Goal: Task Accomplishment & Management: Manage account settings

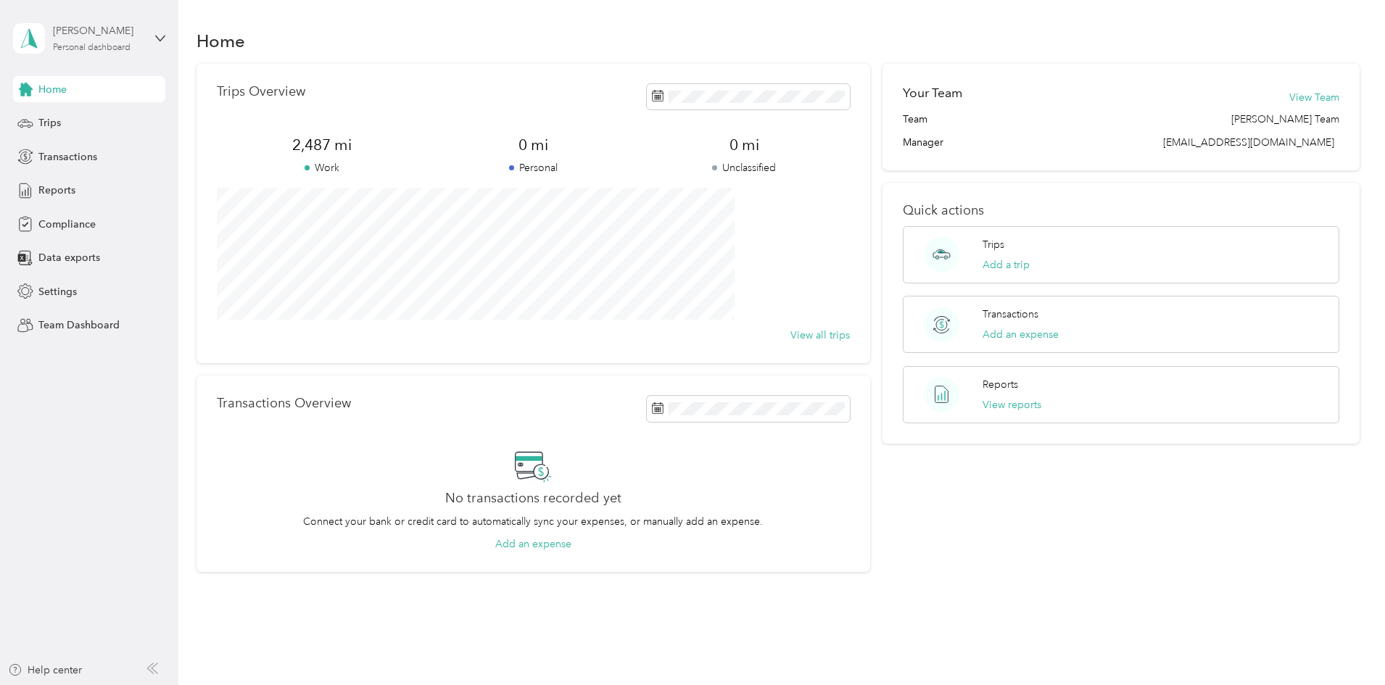
click at [104, 36] on div "[PERSON_NAME]" at bounding box center [98, 30] width 91 height 15
click at [96, 120] on div "Team dashboard" at bounding box center [65, 119] width 78 height 15
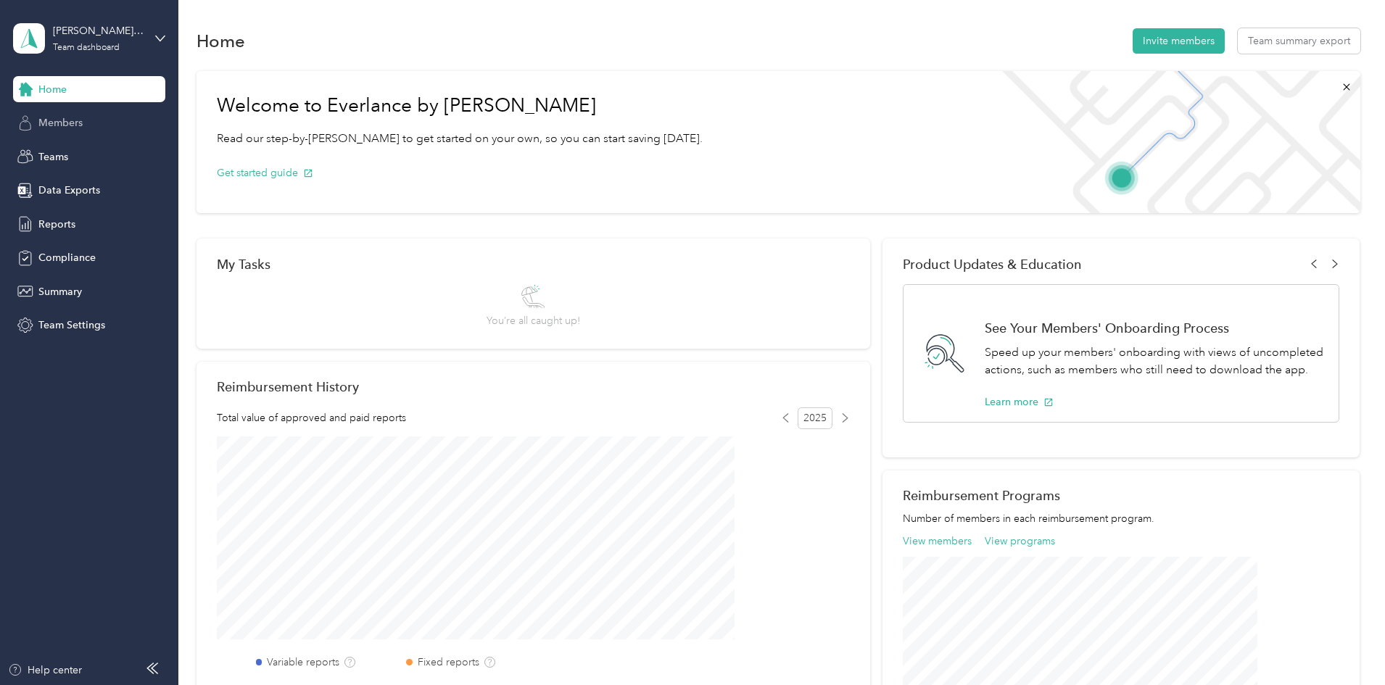
click at [78, 124] on span "Members" at bounding box center [60, 122] width 44 height 15
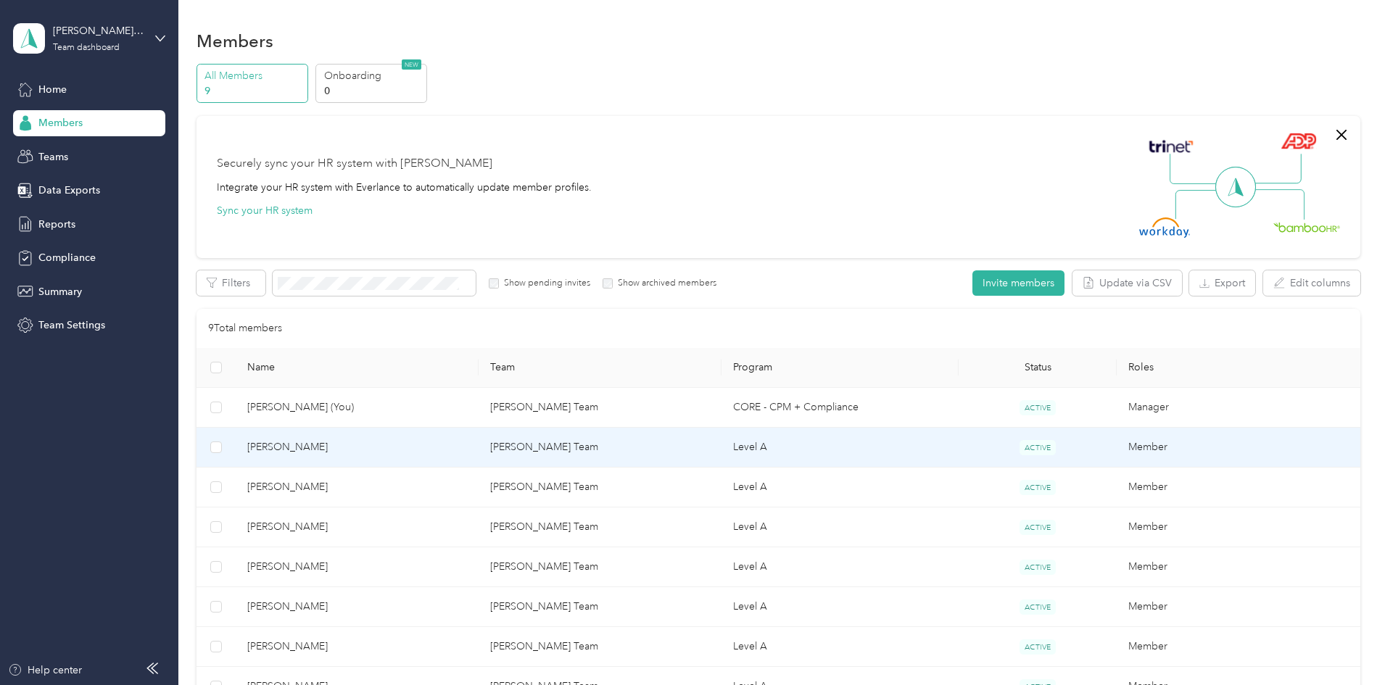
click at [395, 447] on span "[PERSON_NAME]" at bounding box center [357, 447] width 220 height 16
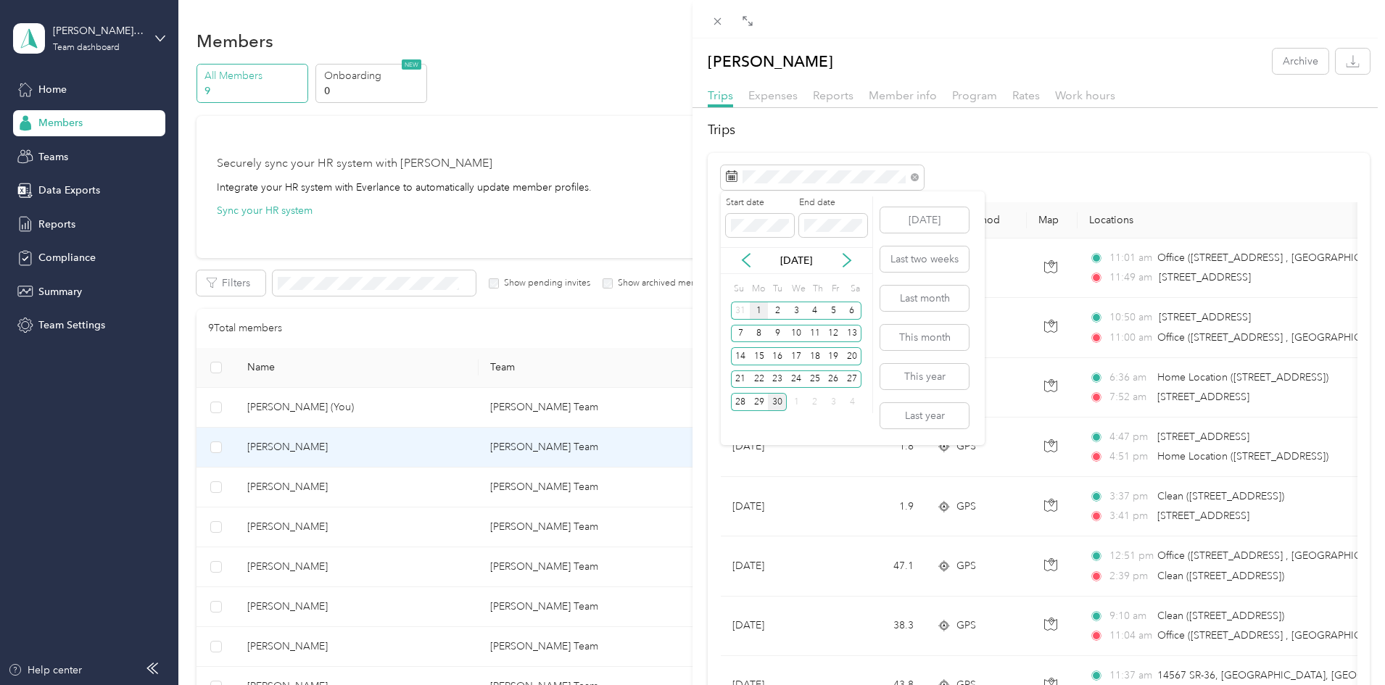
click at [760, 308] on div "1" at bounding box center [759, 311] width 19 height 18
click at [777, 402] on div "30" at bounding box center [777, 402] width 19 height 18
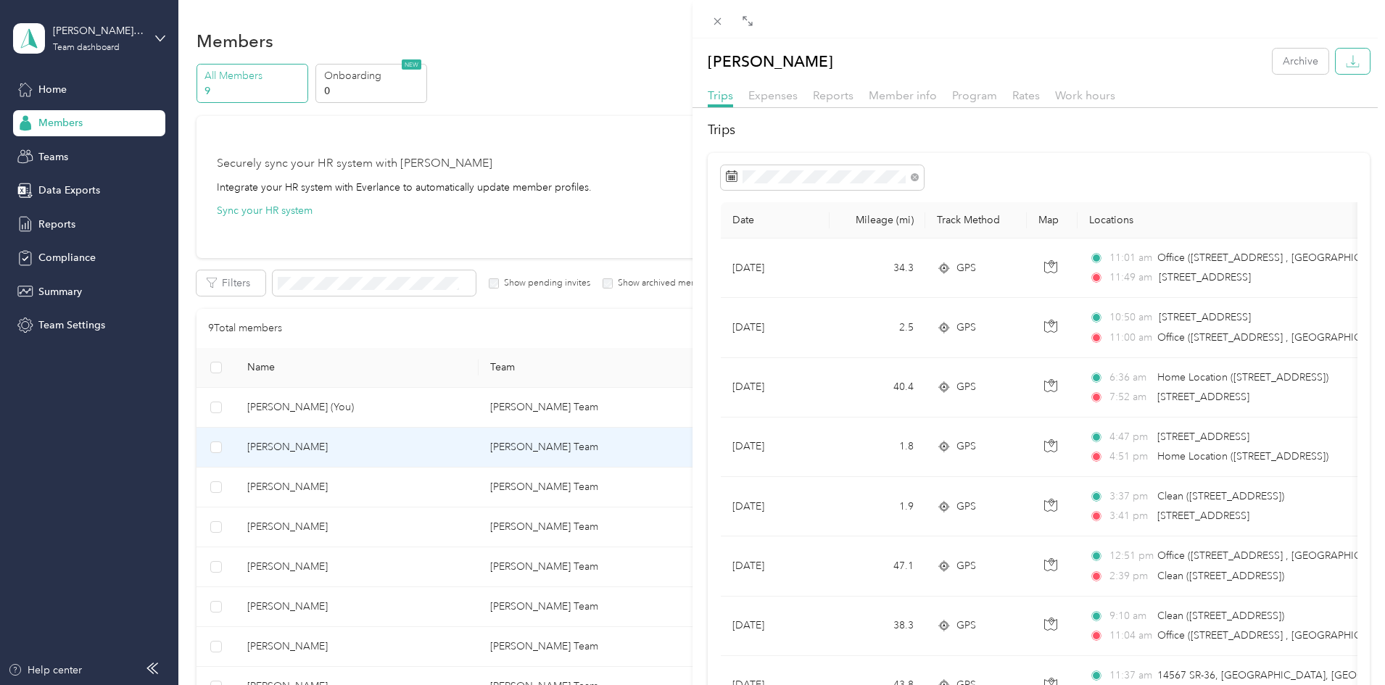
click at [1346, 65] on icon "button" at bounding box center [1353, 61] width 14 height 14
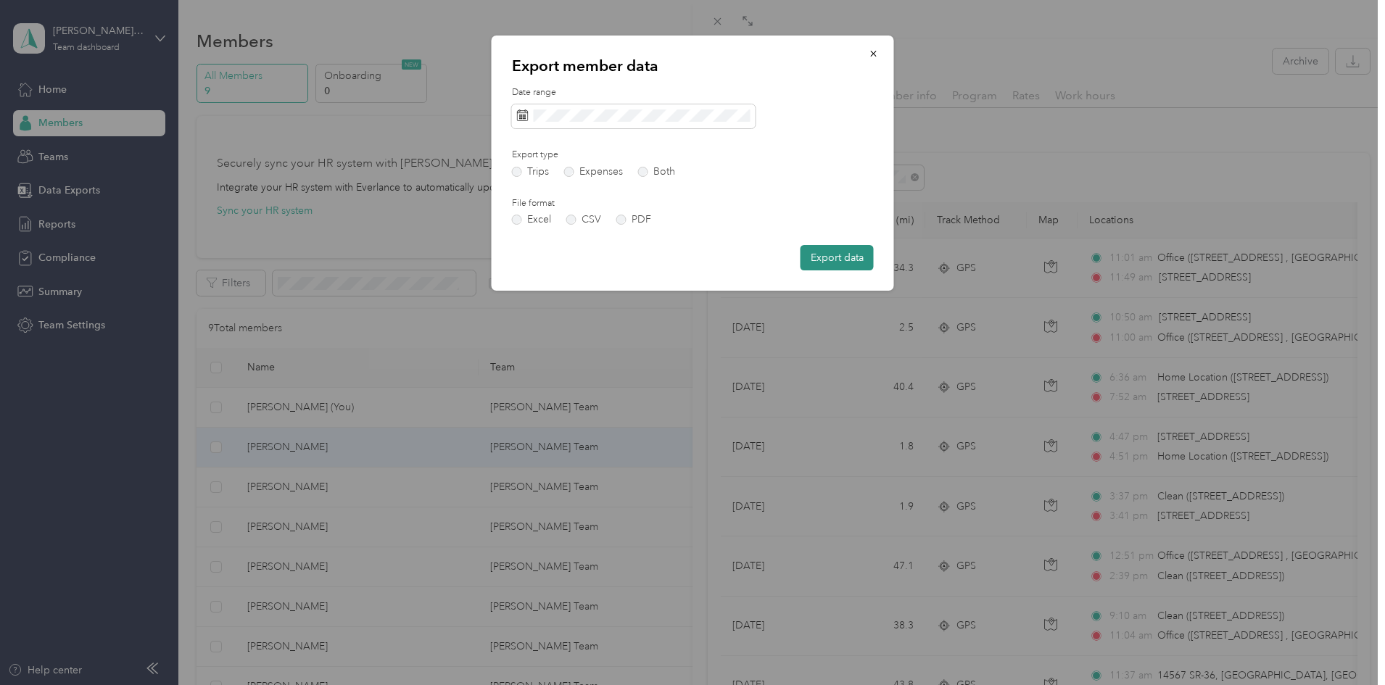
click at [839, 260] on button "Export data" at bounding box center [836, 257] width 73 height 25
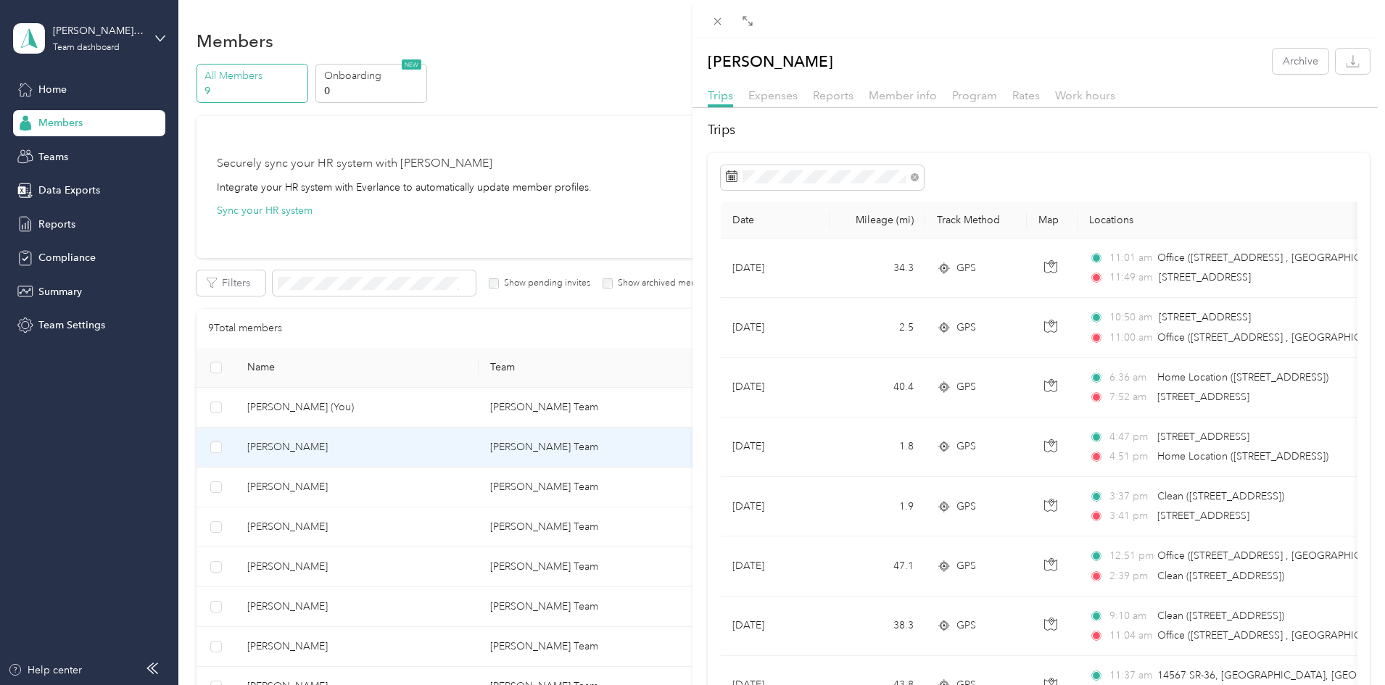
click at [385, 484] on div "[PERSON_NAME] Archive Trips Expenses Reports Member info Program Rates Work hou…" at bounding box center [692, 342] width 1385 height 685
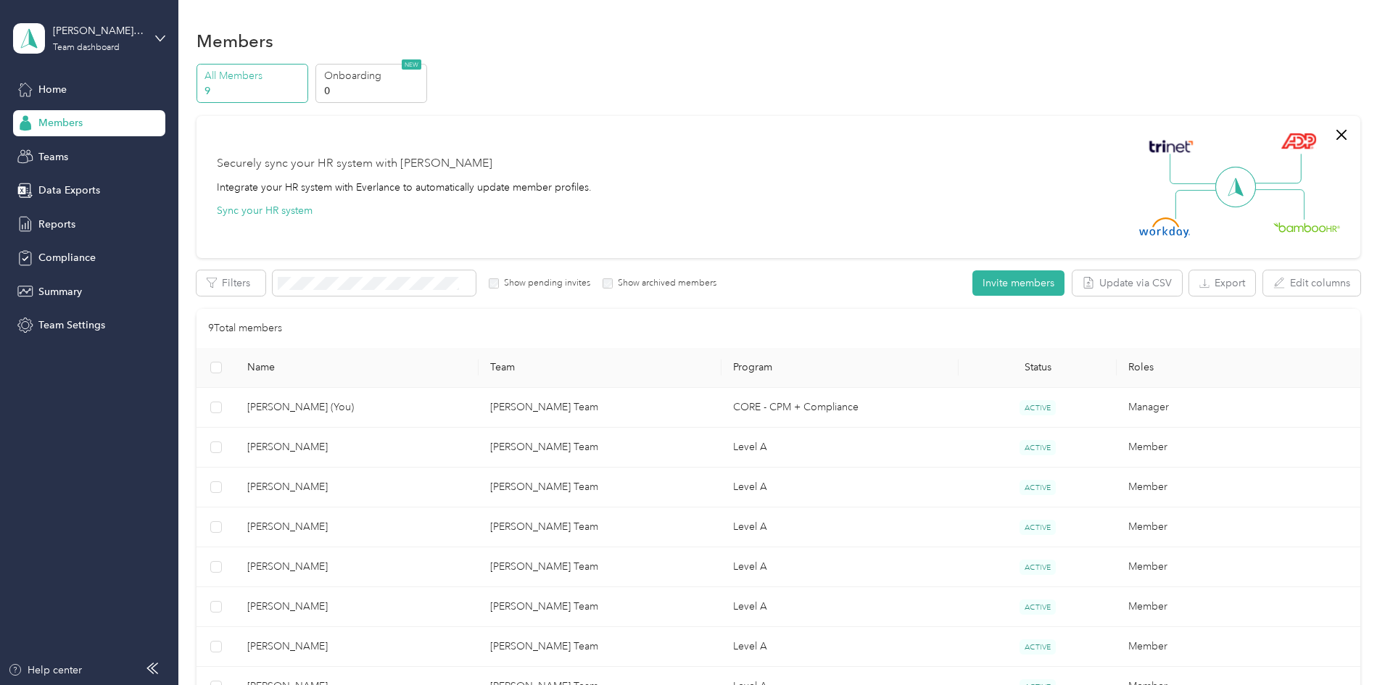
click at [385, 684] on div "Drag to resize Click to close [PERSON_NAME] Archive Trips Expenses Reports Memb…" at bounding box center [689, 685] width 1378 height 0
click at [385, 484] on div at bounding box center [692, 342] width 1385 height 685
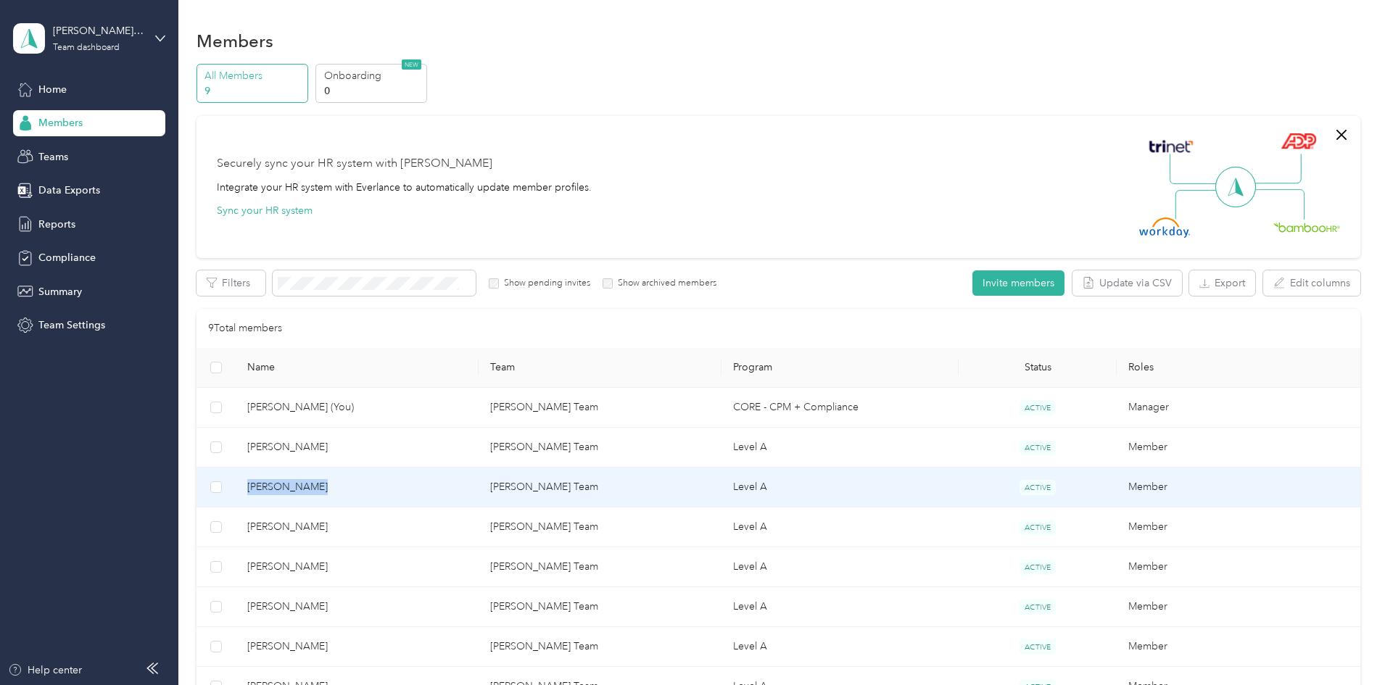
click at [385, 484] on span "[PERSON_NAME]" at bounding box center [357, 487] width 220 height 16
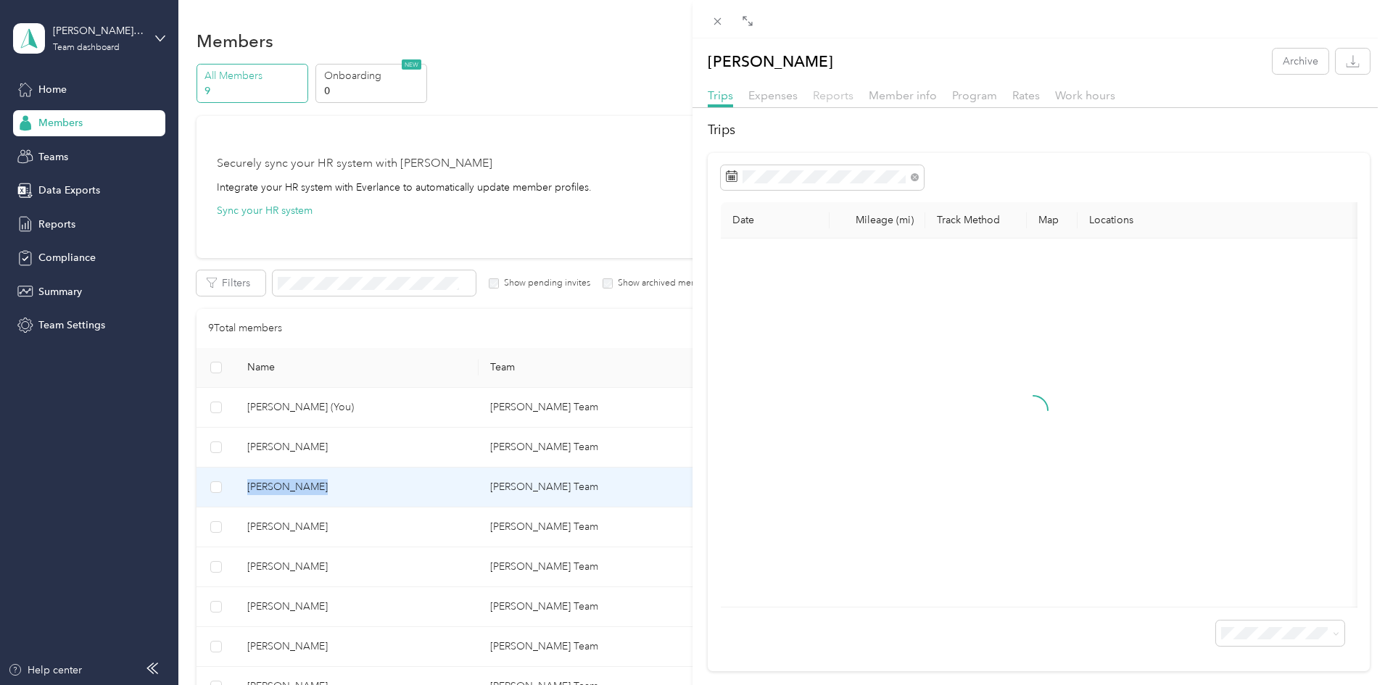
click at [829, 97] on span "Reports" at bounding box center [833, 95] width 41 height 14
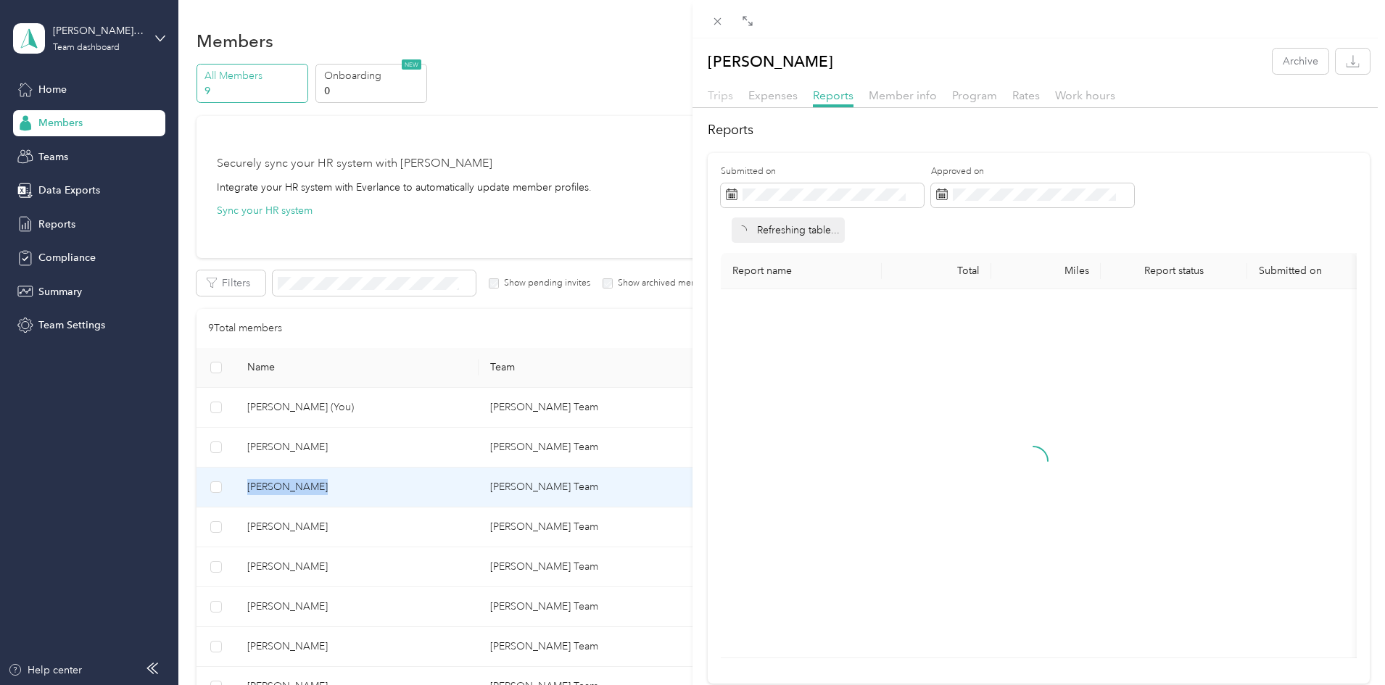
click at [719, 95] on span "Trips" at bounding box center [720, 95] width 25 height 14
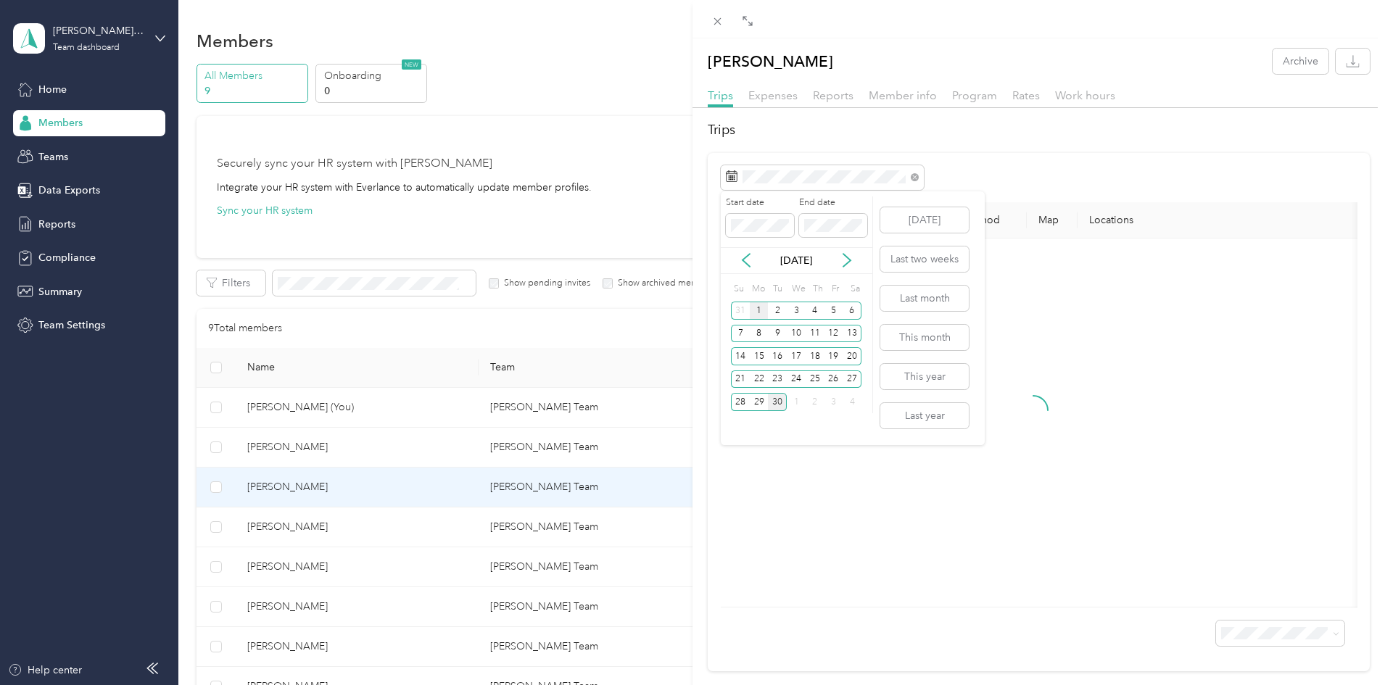
click at [759, 310] on div "1" at bounding box center [759, 311] width 19 height 18
click at [776, 402] on div "30" at bounding box center [777, 402] width 19 height 18
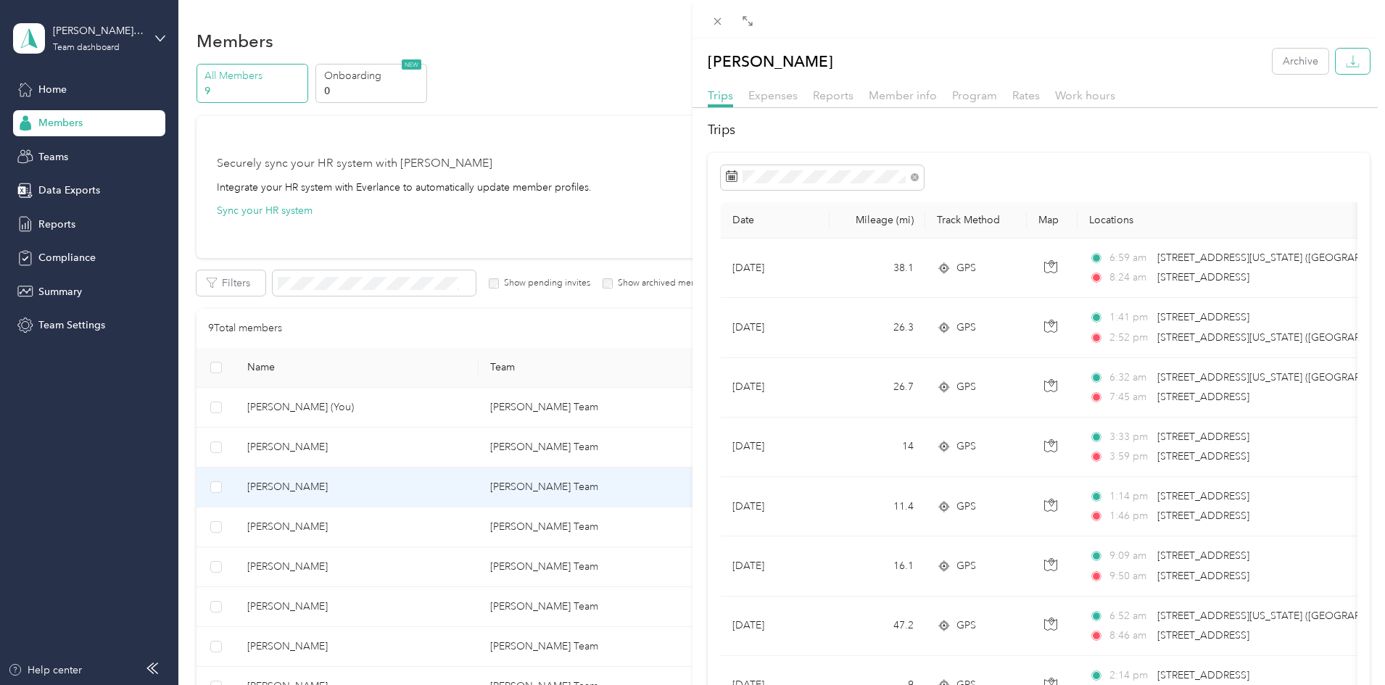
click at [1346, 67] on icon "button" at bounding box center [1353, 61] width 14 height 14
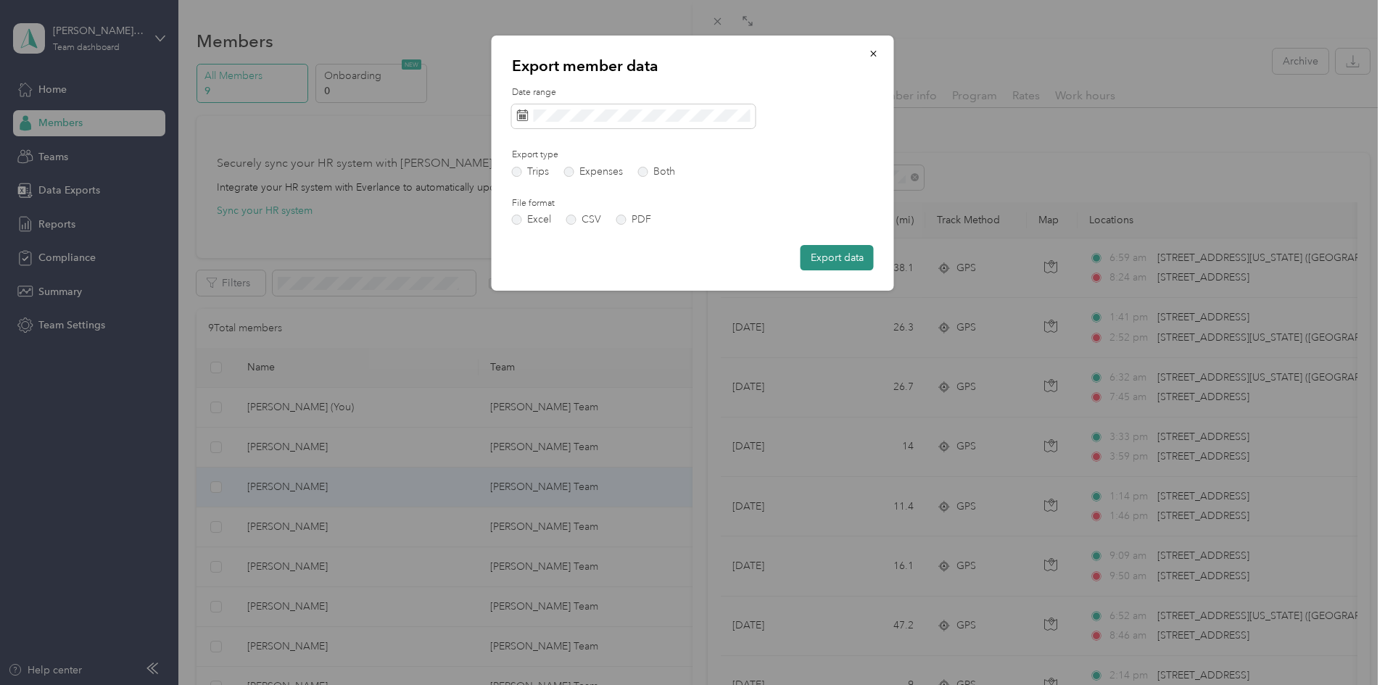
click at [829, 264] on button "Export data" at bounding box center [836, 257] width 73 height 25
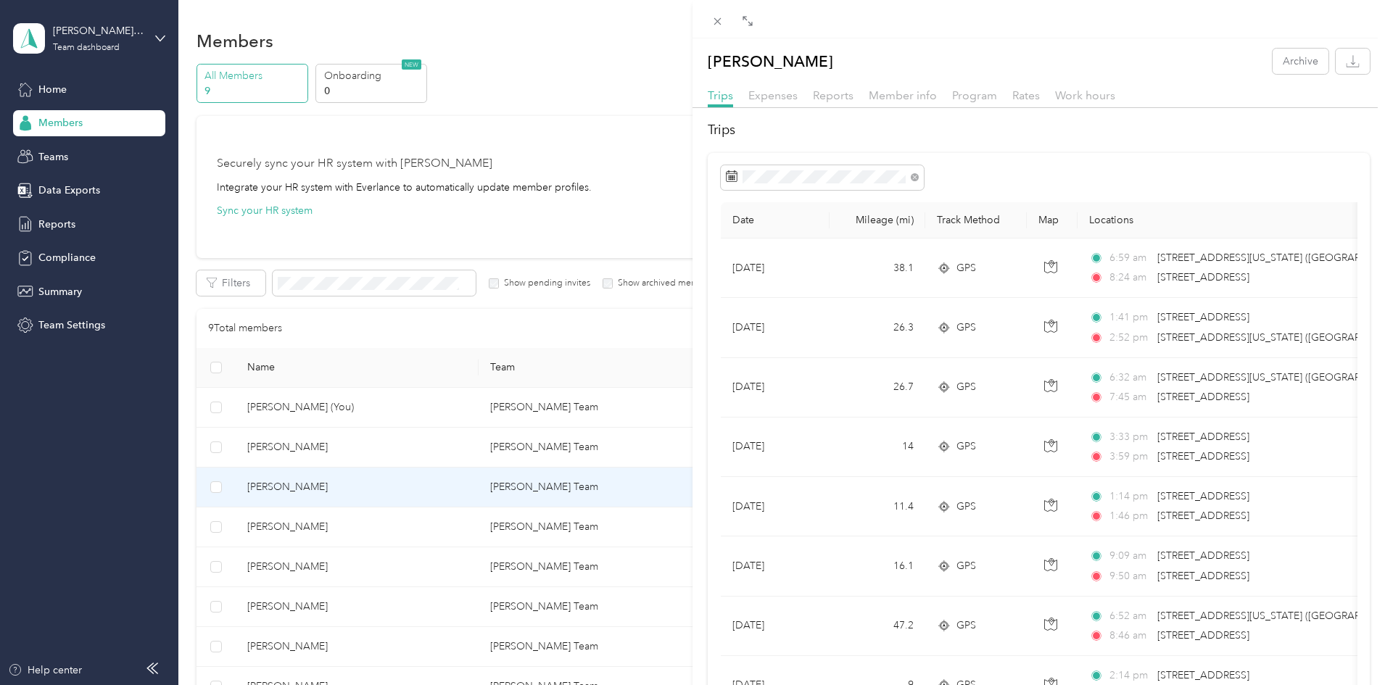
click at [368, 528] on div "[PERSON_NAME] Archive Trips Expenses Reports Member info Program Rates Work hou…" at bounding box center [692, 342] width 1385 height 685
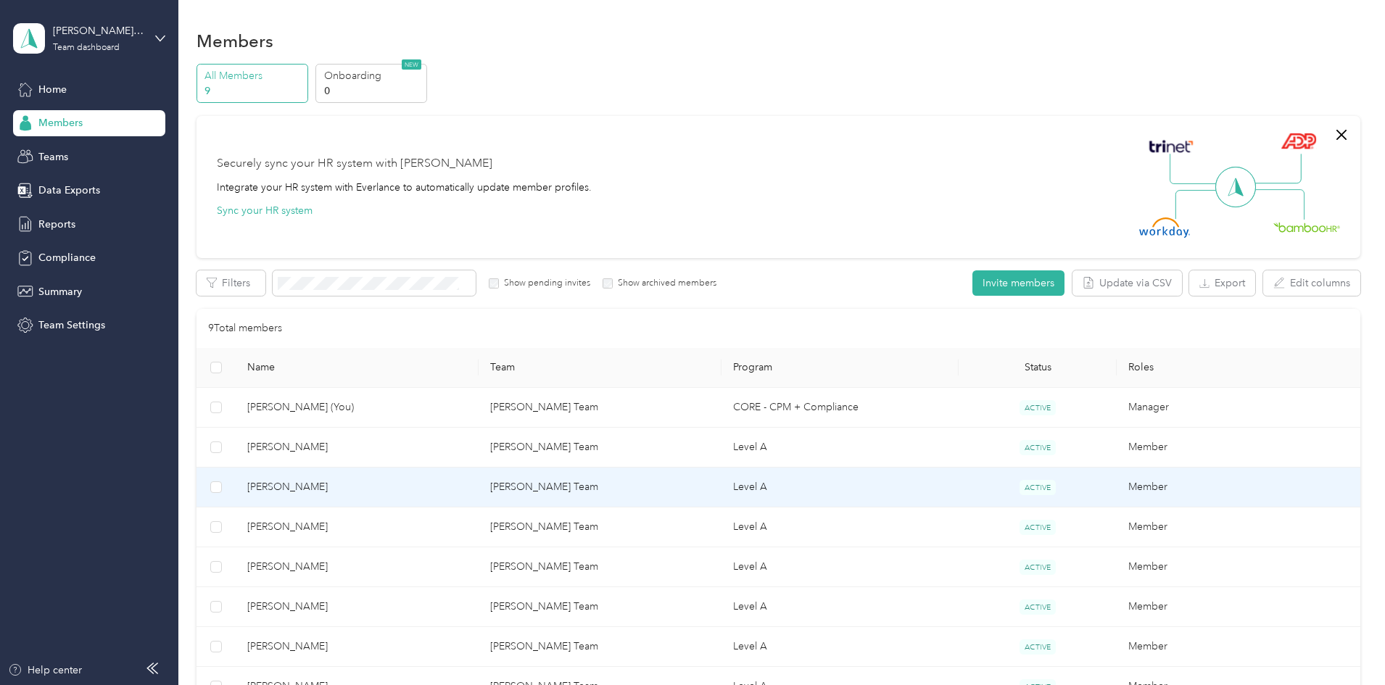
click at [368, 684] on div "Drag to resize Click to close [PERSON_NAME] Archive Trips Expenses Reports Memb…" at bounding box center [689, 685] width 1378 height 0
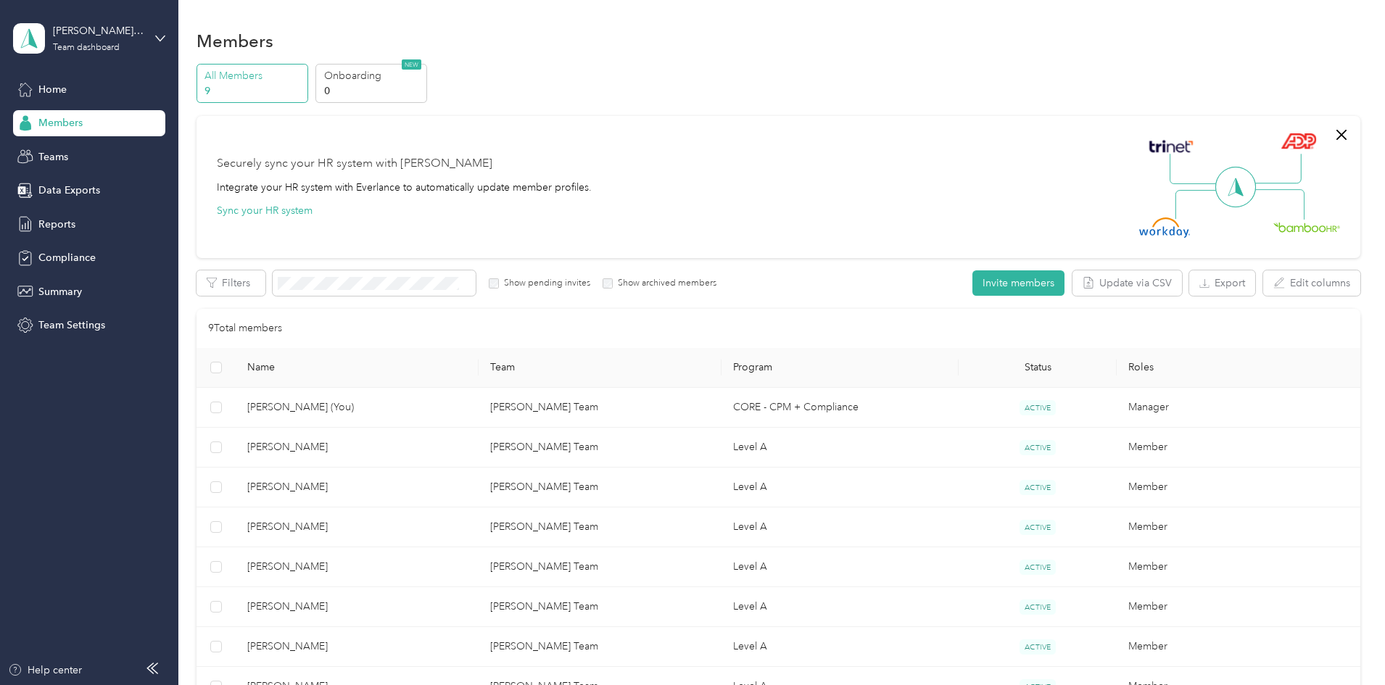
click at [367, 528] on div at bounding box center [692, 342] width 1385 height 685
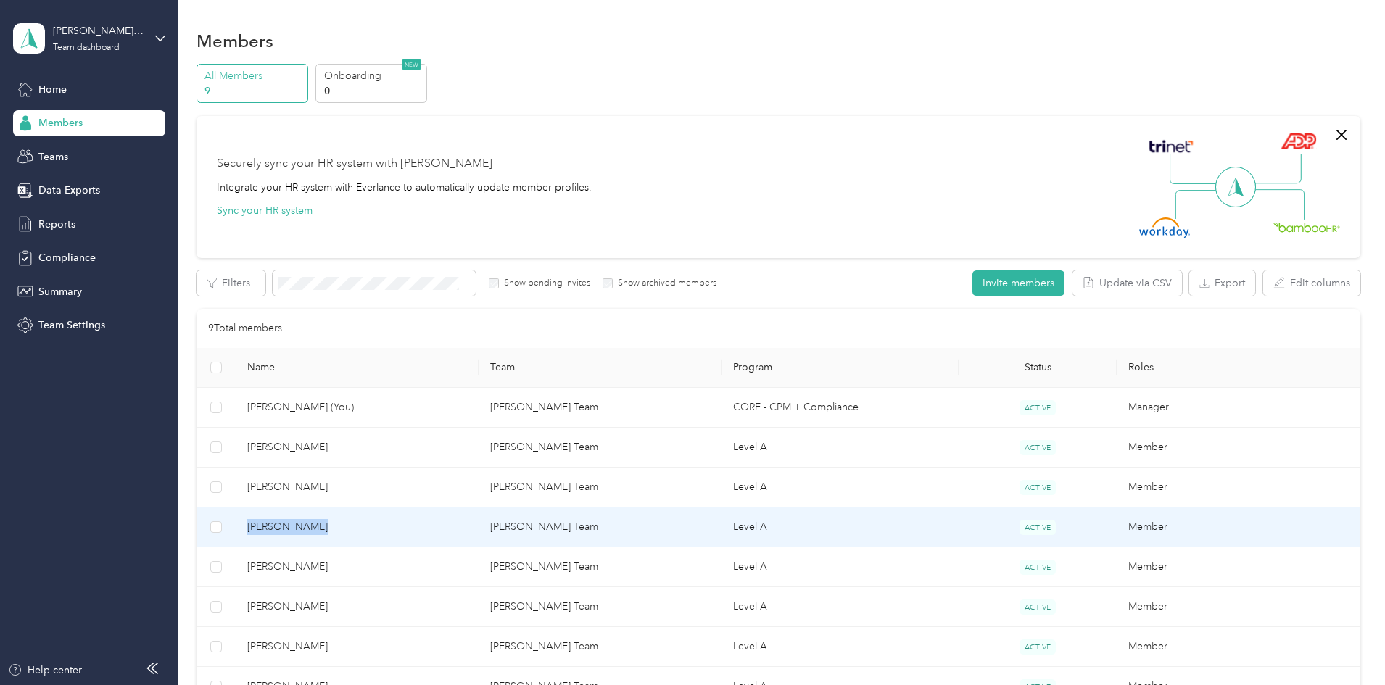
click at [367, 528] on span "[PERSON_NAME]" at bounding box center [357, 527] width 220 height 16
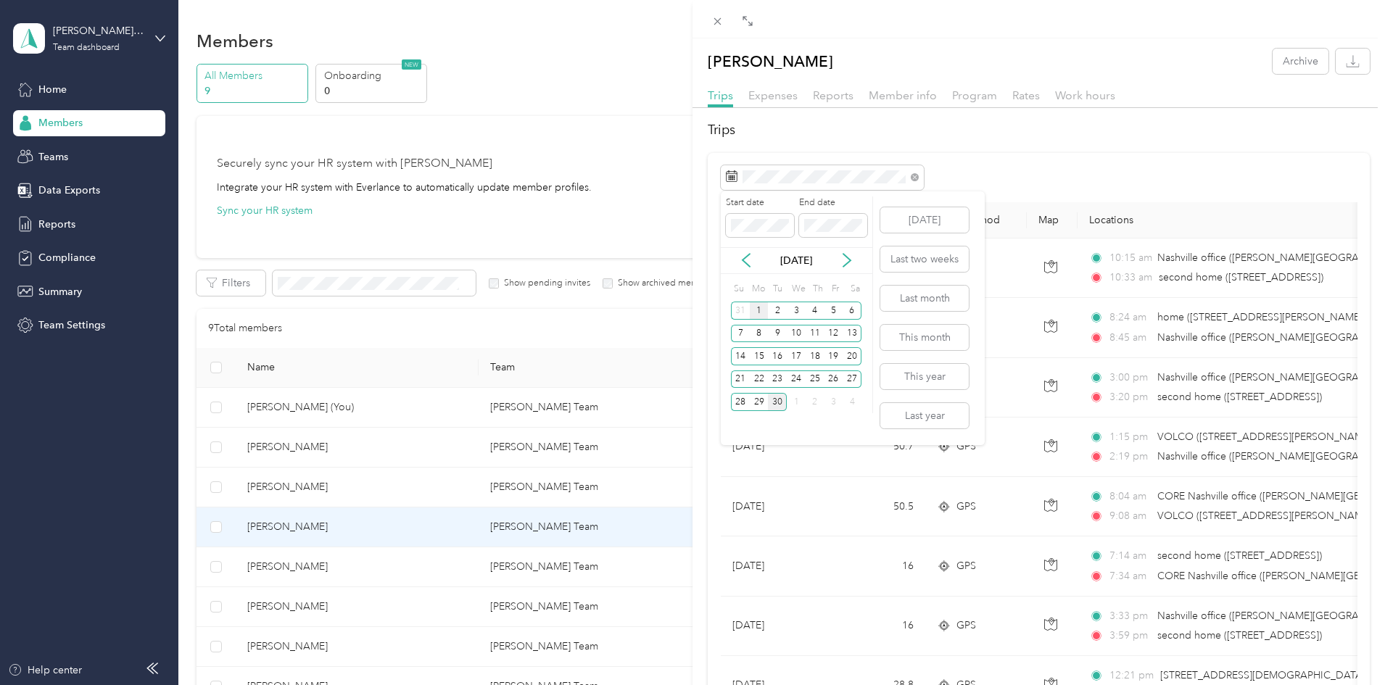
click at [758, 310] on div "1" at bounding box center [759, 311] width 19 height 18
click at [774, 402] on div "30" at bounding box center [777, 402] width 19 height 18
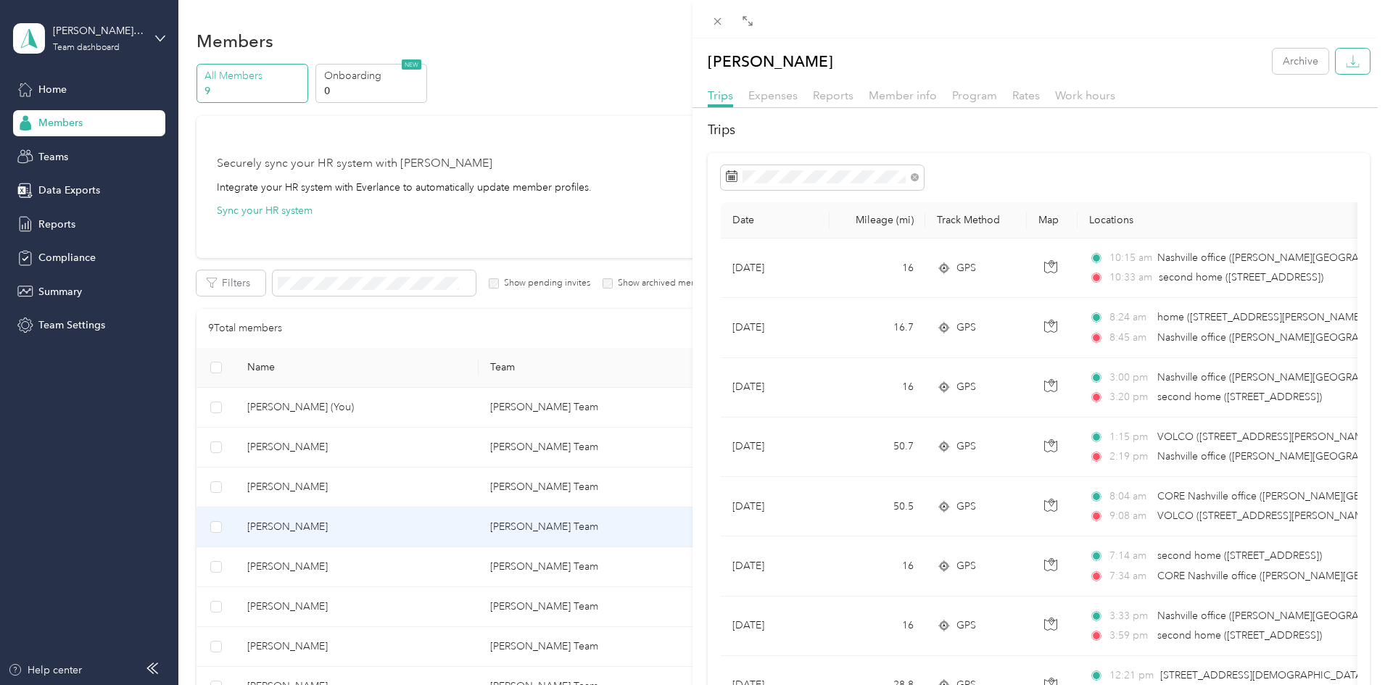
click at [1338, 70] on button "button" at bounding box center [1353, 61] width 34 height 25
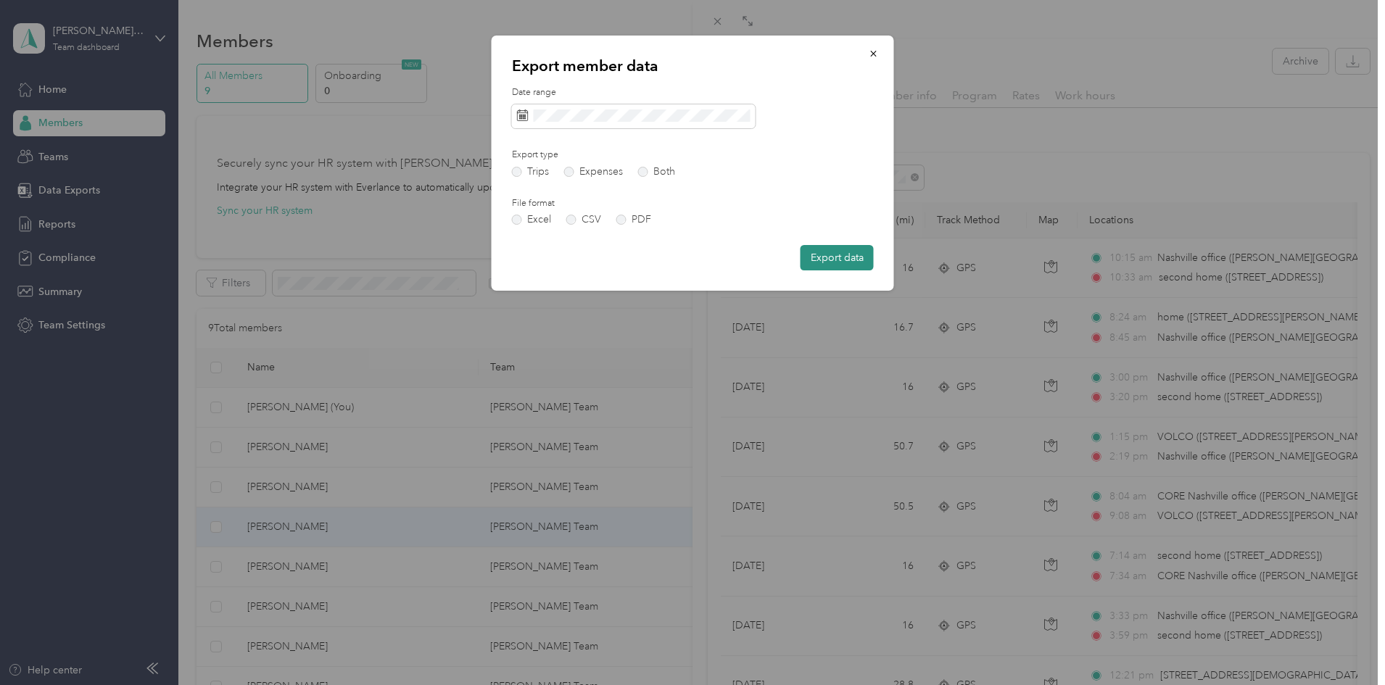
click at [845, 257] on button "Export data" at bounding box center [836, 257] width 73 height 25
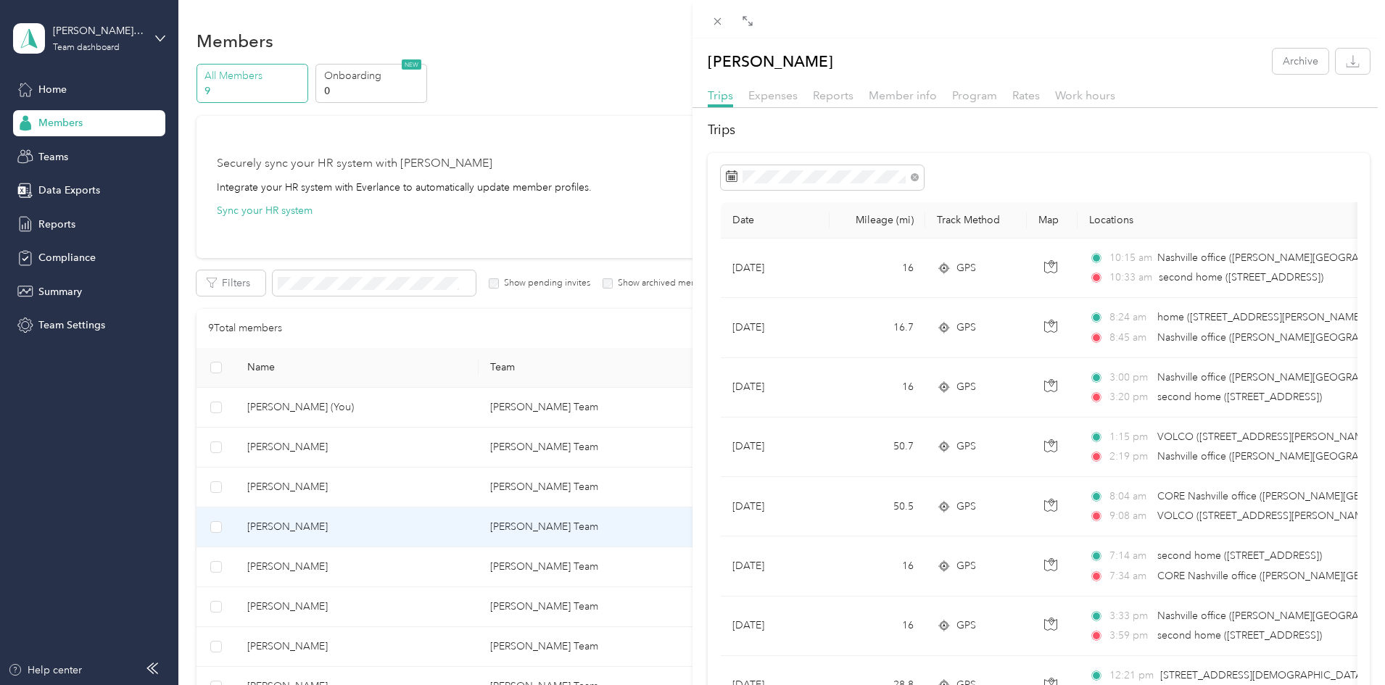
click at [389, 568] on div "[PERSON_NAME] Archive Trips Expenses Reports Member info Program Rates Work hou…" at bounding box center [692, 342] width 1385 height 685
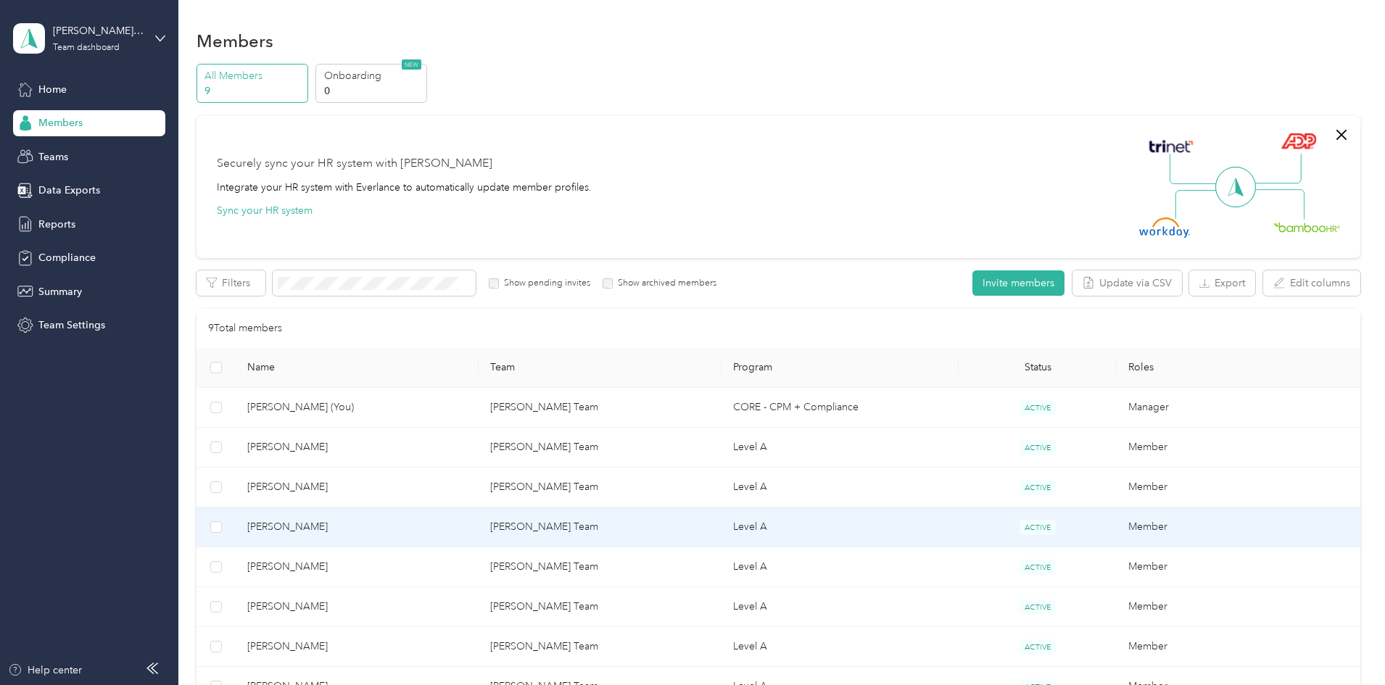
click at [389, 684] on div "Drag to resize Click to close [PERSON_NAME] Archive Trips Expenses Reports Memb…" at bounding box center [689, 685] width 1378 height 0
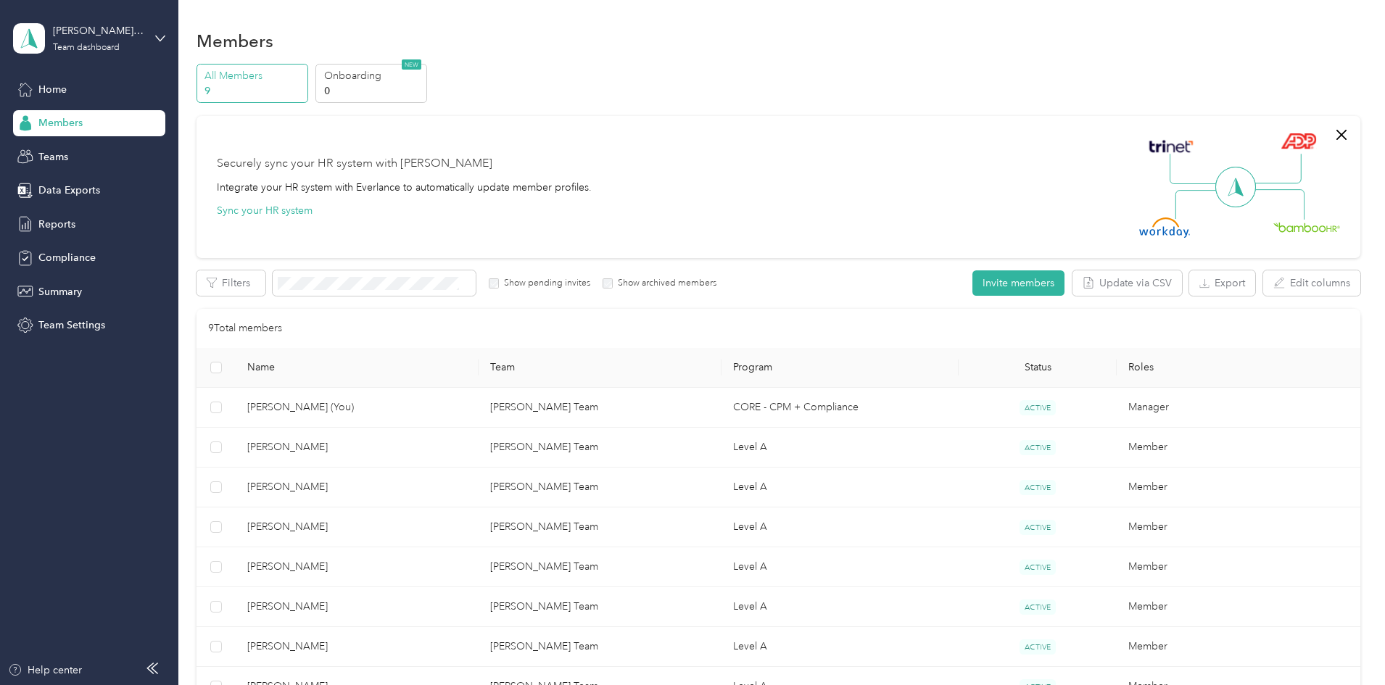
click at [389, 568] on div at bounding box center [692, 342] width 1385 height 685
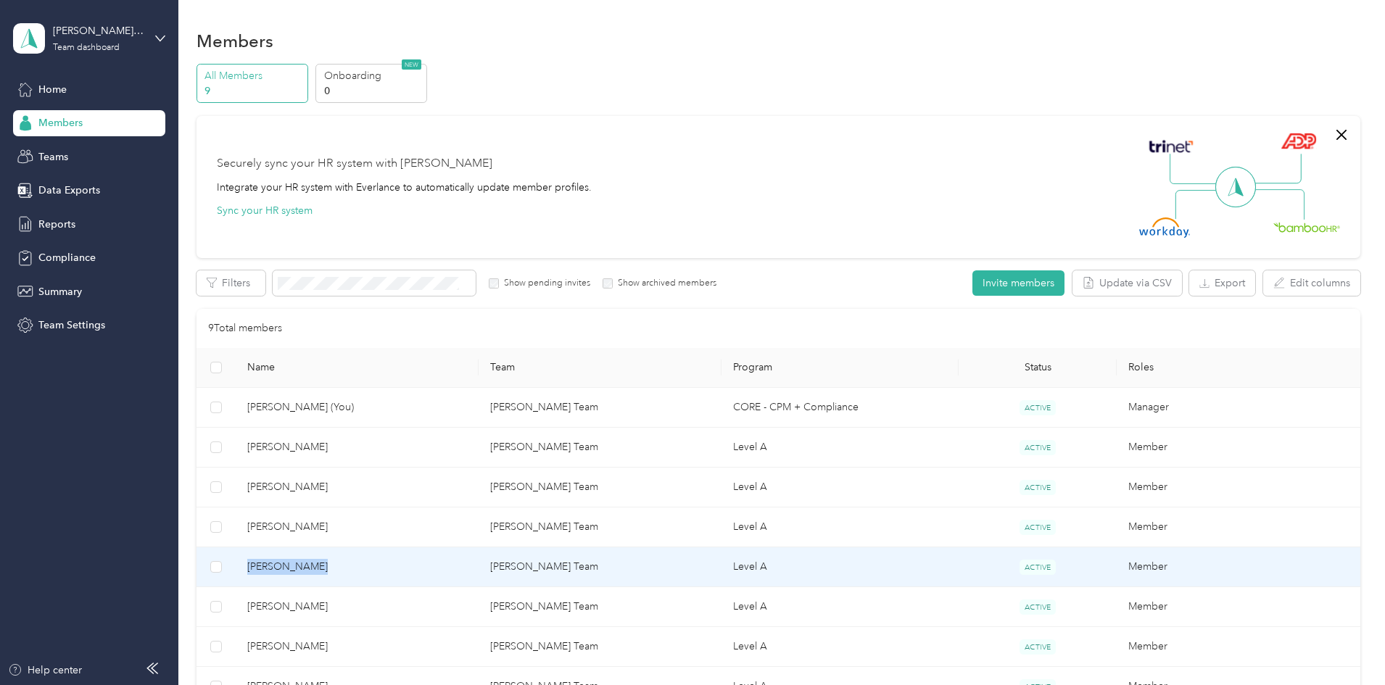
click at [389, 568] on span "[PERSON_NAME]" at bounding box center [357, 567] width 220 height 16
click at [389, 568] on div at bounding box center [692, 342] width 1385 height 685
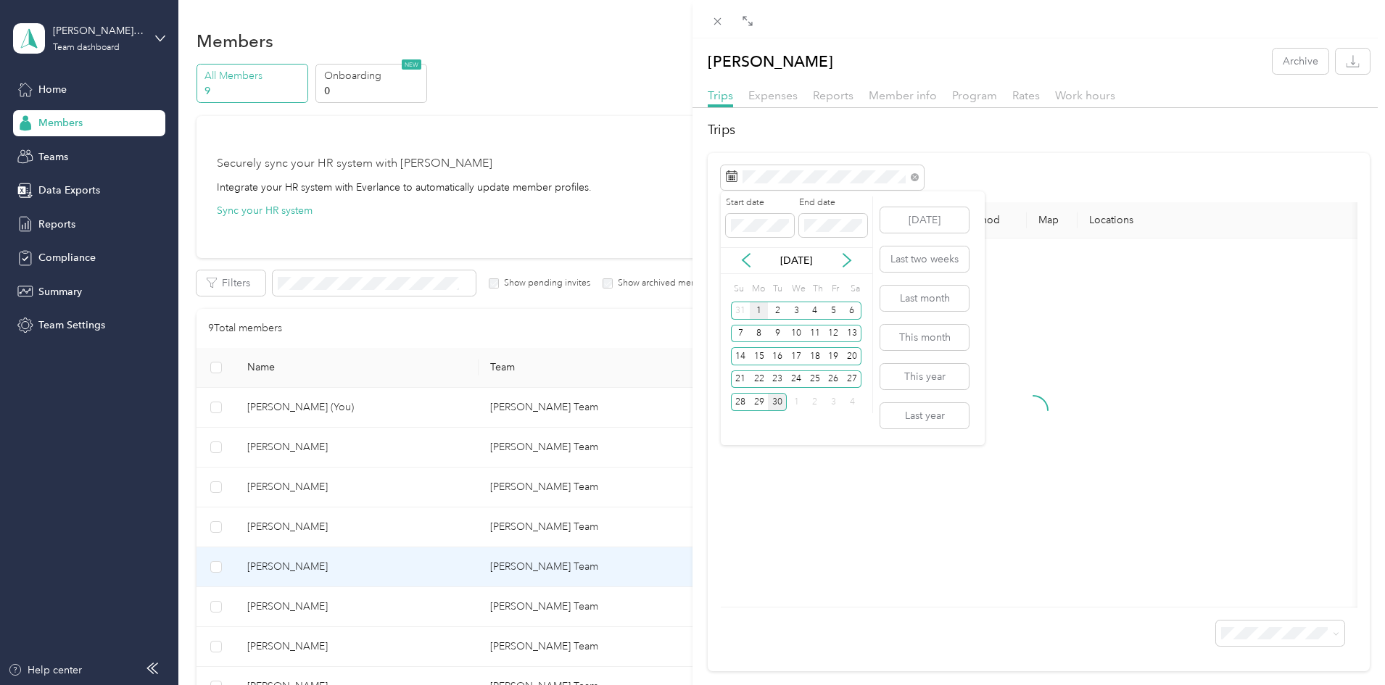
click at [759, 312] on div "1" at bounding box center [759, 311] width 19 height 18
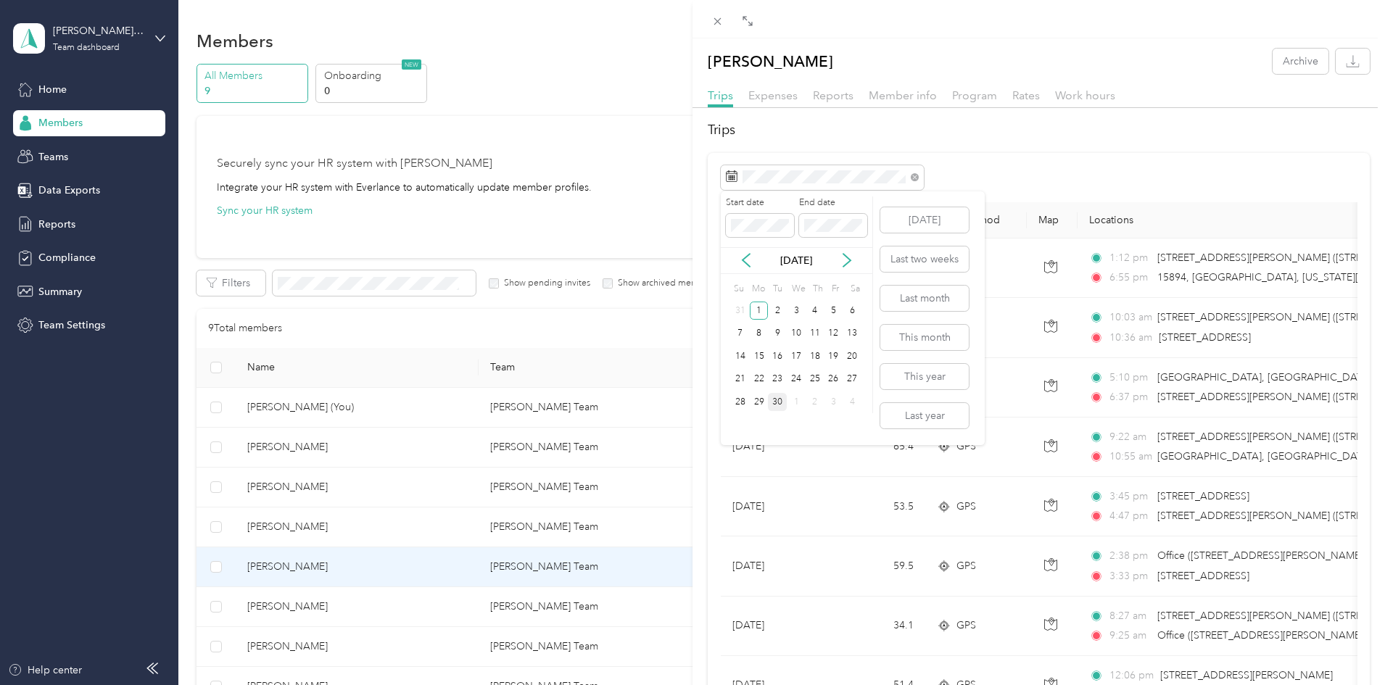
click at [776, 402] on div "30" at bounding box center [777, 402] width 19 height 18
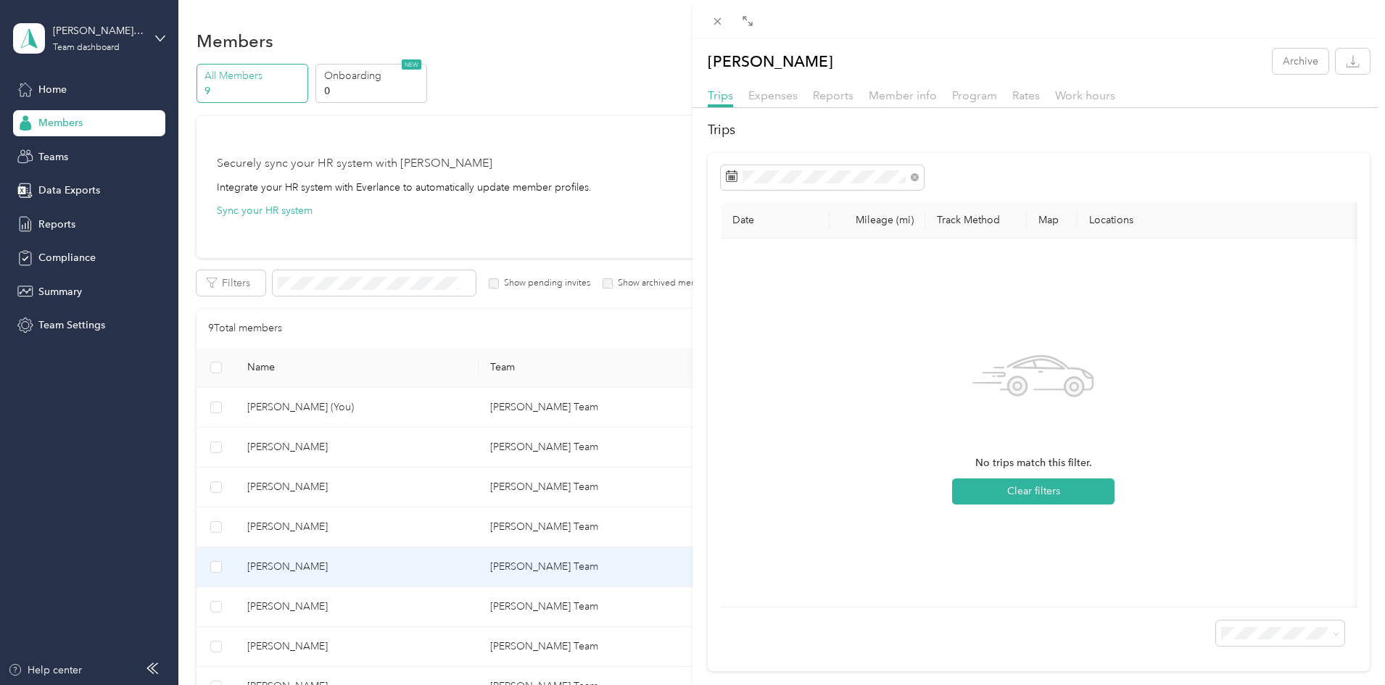
click at [386, 605] on div "[PERSON_NAME] Archive Trips Expenses Reports Member info Program Rates Work hou…" at bounding box center [692, 342] width 1385 height 685
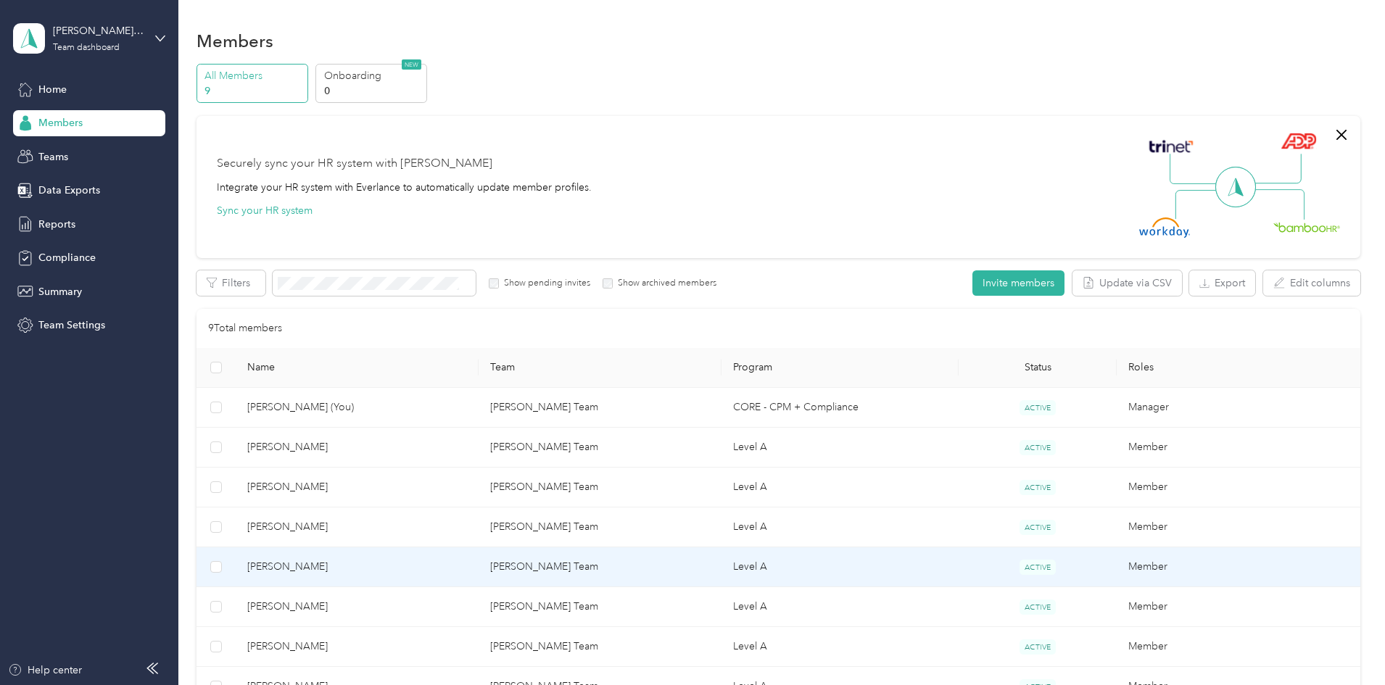
click at [386, 684] on div "Drag to resize Click to close [PERSON_NAME] Archive Trips Expenses Reports Memb…" at bounding box center [689, 685] width 1378 height 0
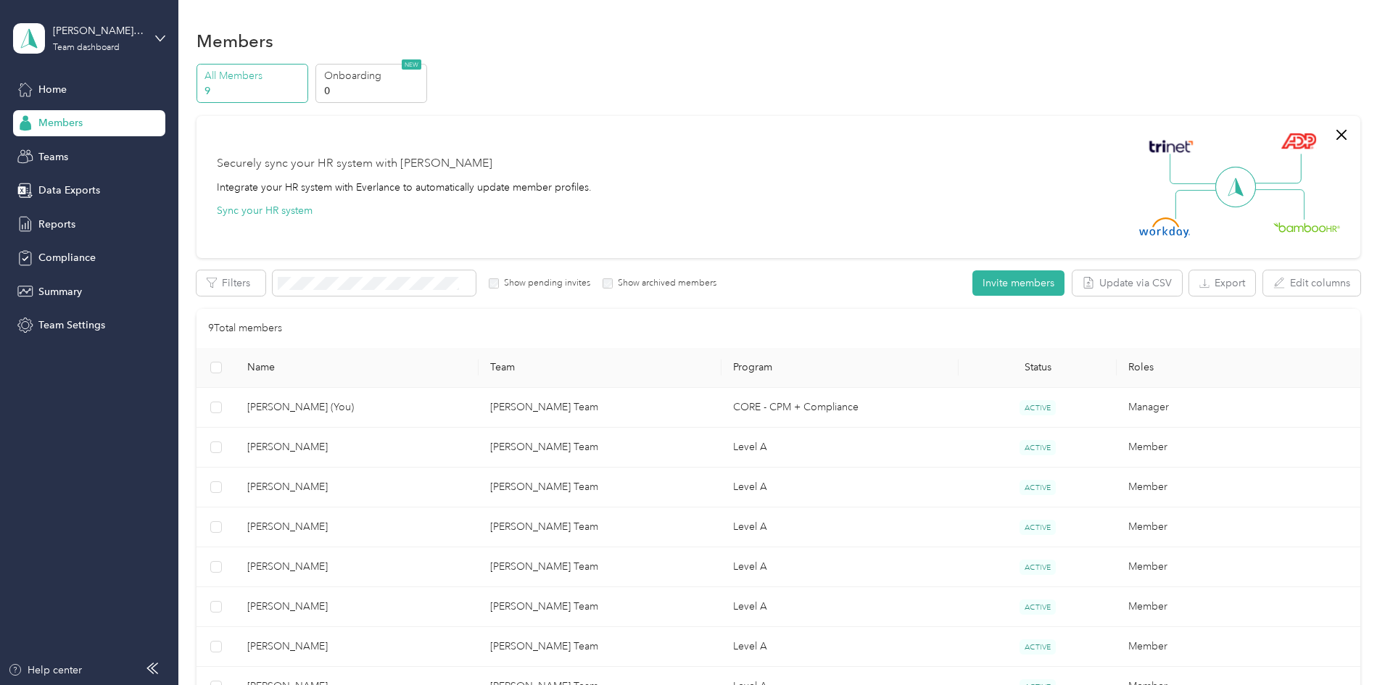
click at [386, 605] on div at bounding box center [692, 342] width 1385 height 685
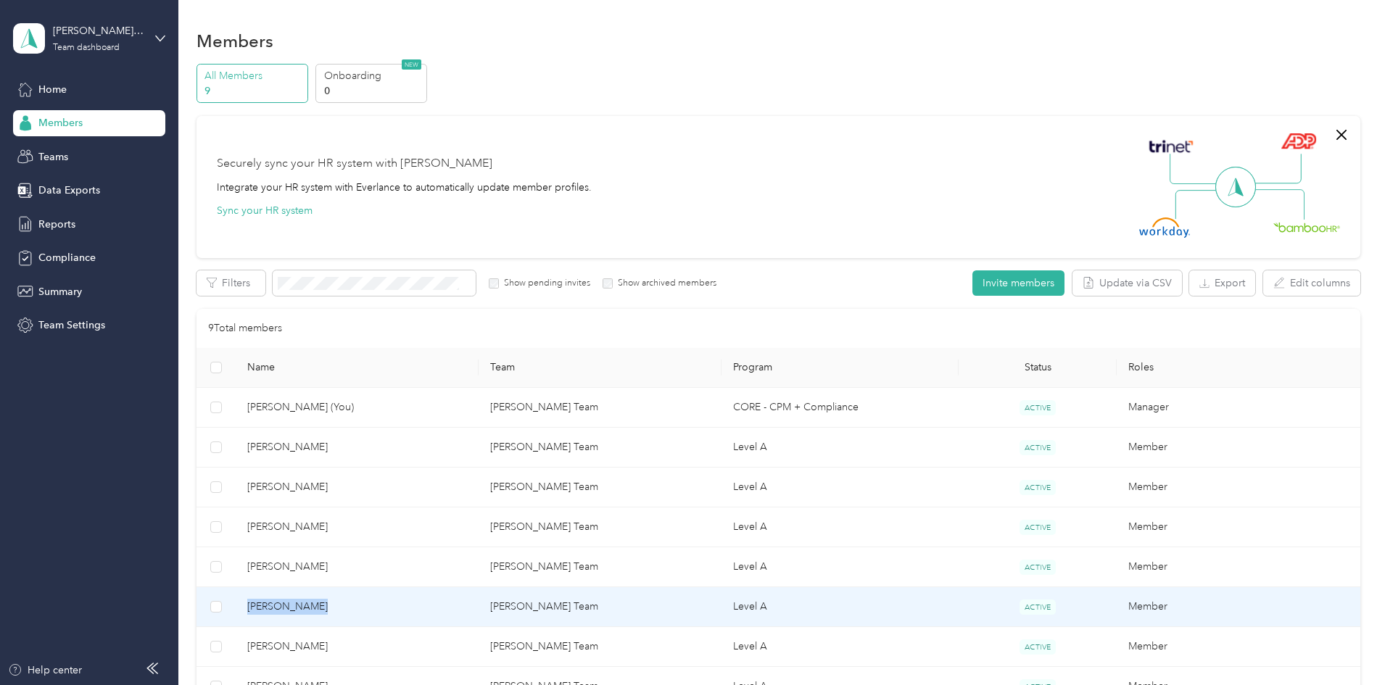
click at [386, 605] on span "[PERSON_NAME]" at bounding box center [357, 607] width 220 height 16
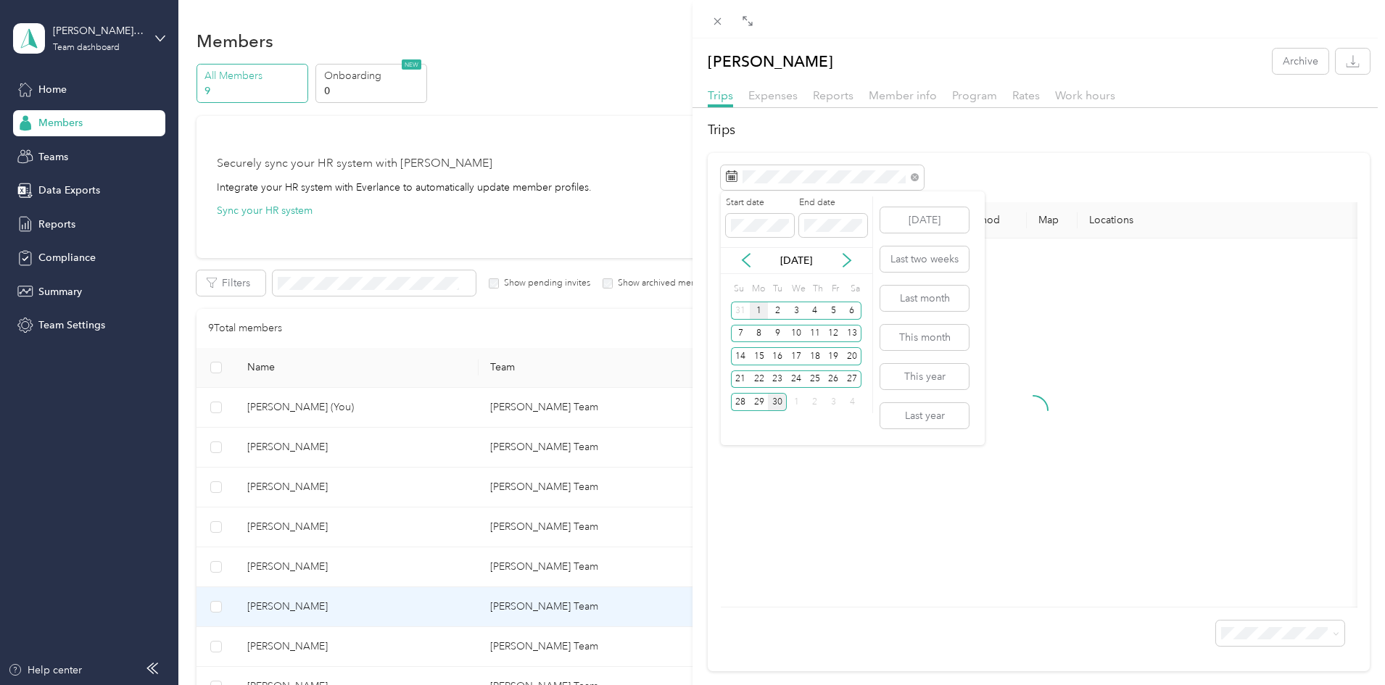
click at [756, 313] on div "1" at bounding box center [759, 311] width 19 height 18
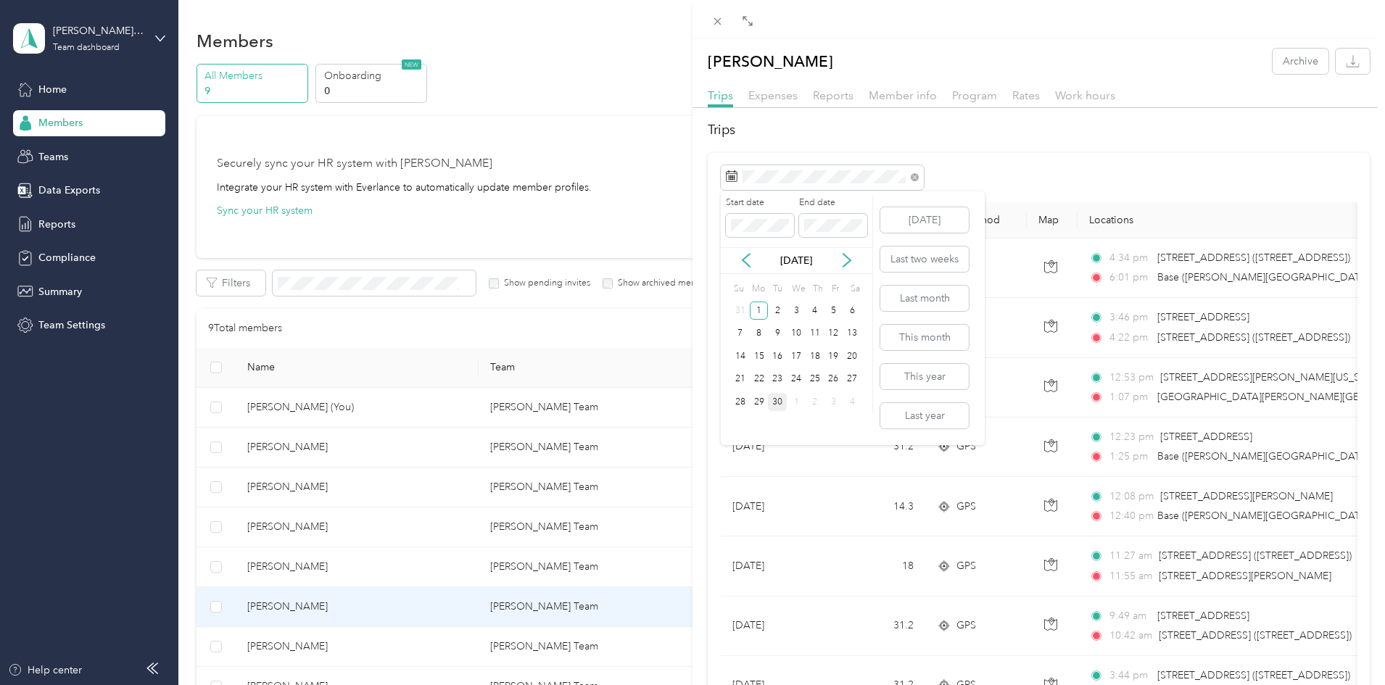
click at [777, 402] on div "30" at bounding box center [777, 402] width 19 height 18
click at [1346, 62] on icon "button" at bounding box center [1353, 61] width 14 height 14
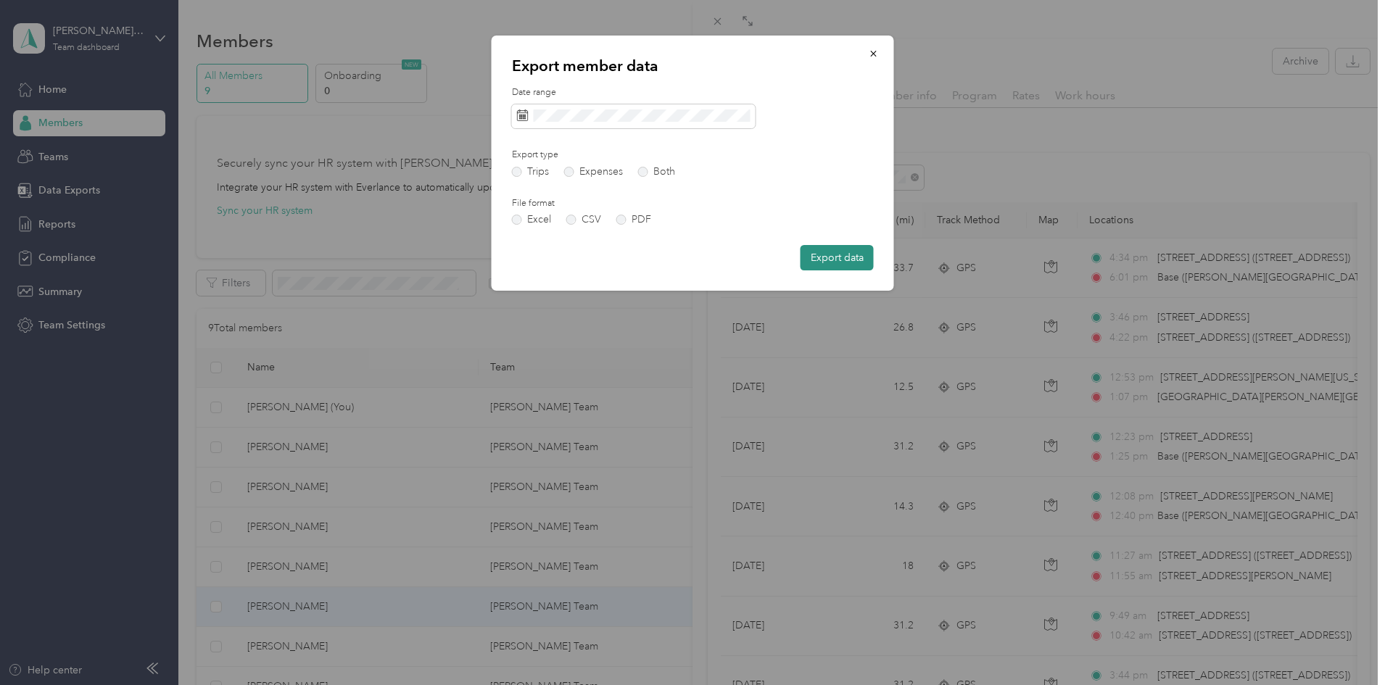
click at [843, 260] on button "Export data" at bounding box center [836, 257] width 73 height 25
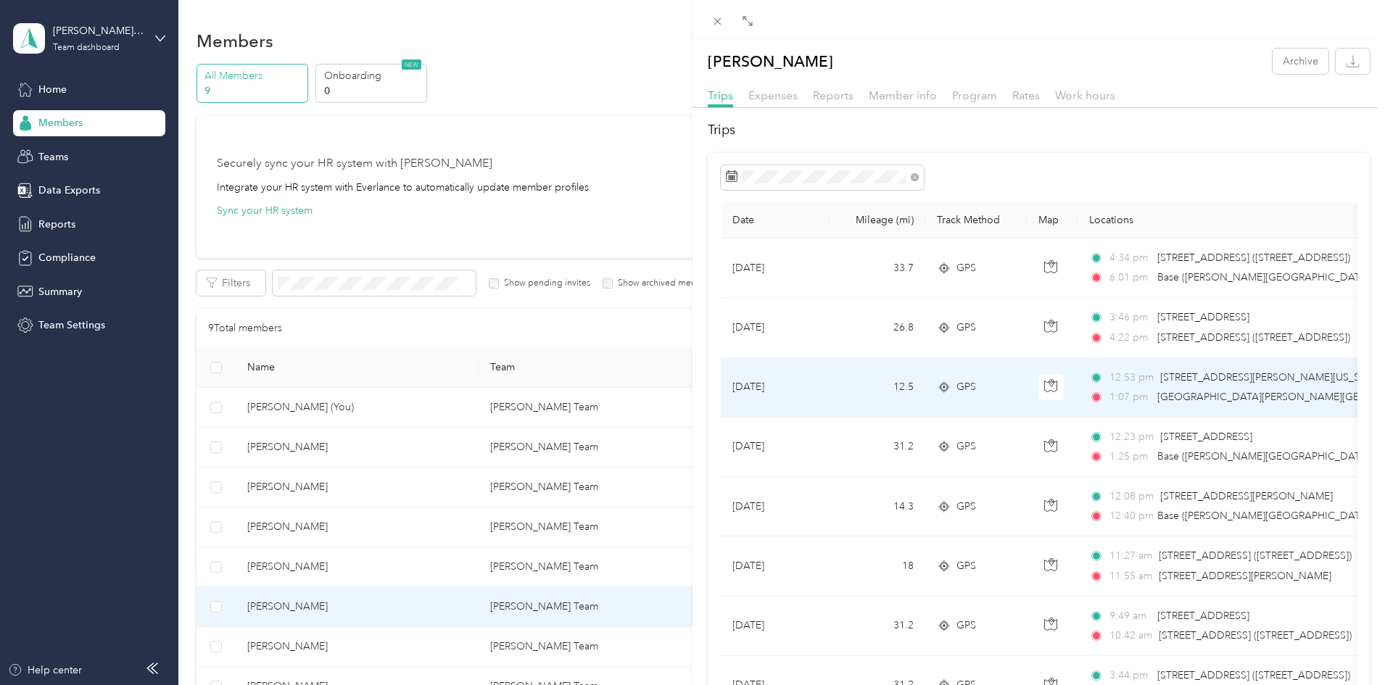
click at [743, 394] on td "[DATE]" at bounding box center [775, 387] width 109 height 59
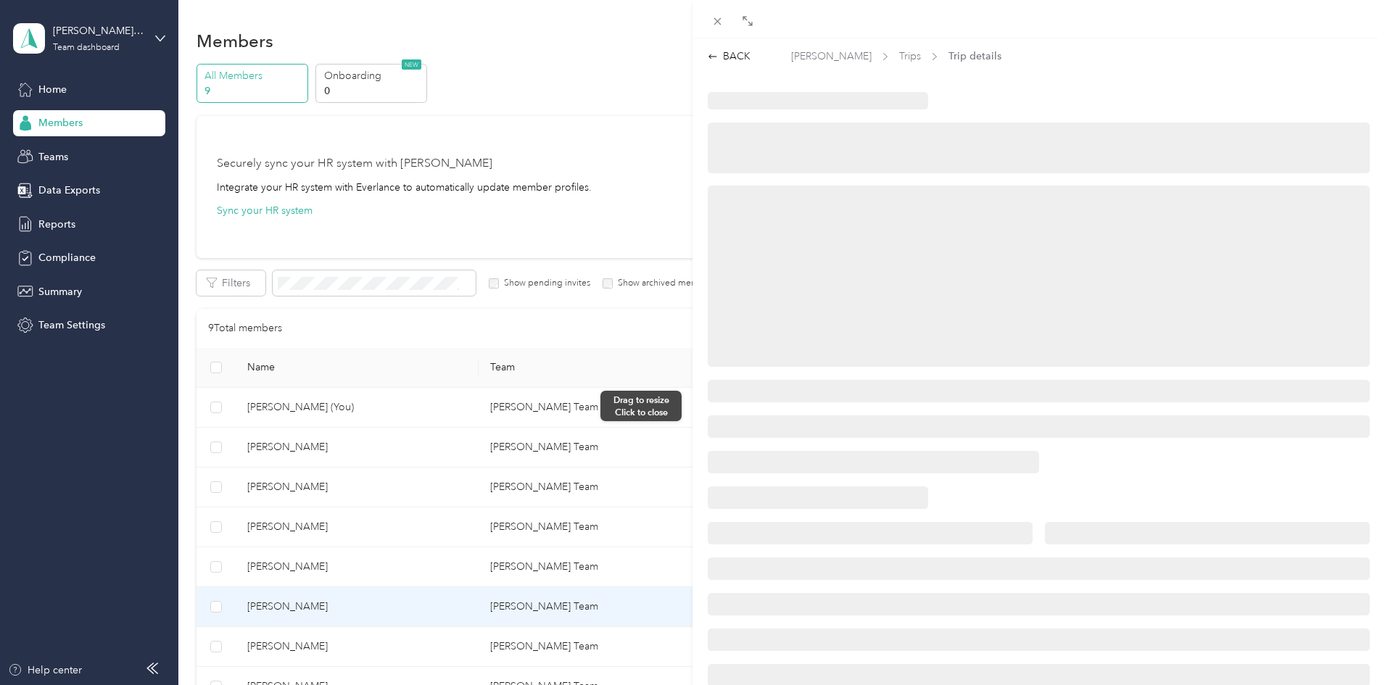
click at [687, 406] on div at bounding box center [687, 342] width 10 height 685
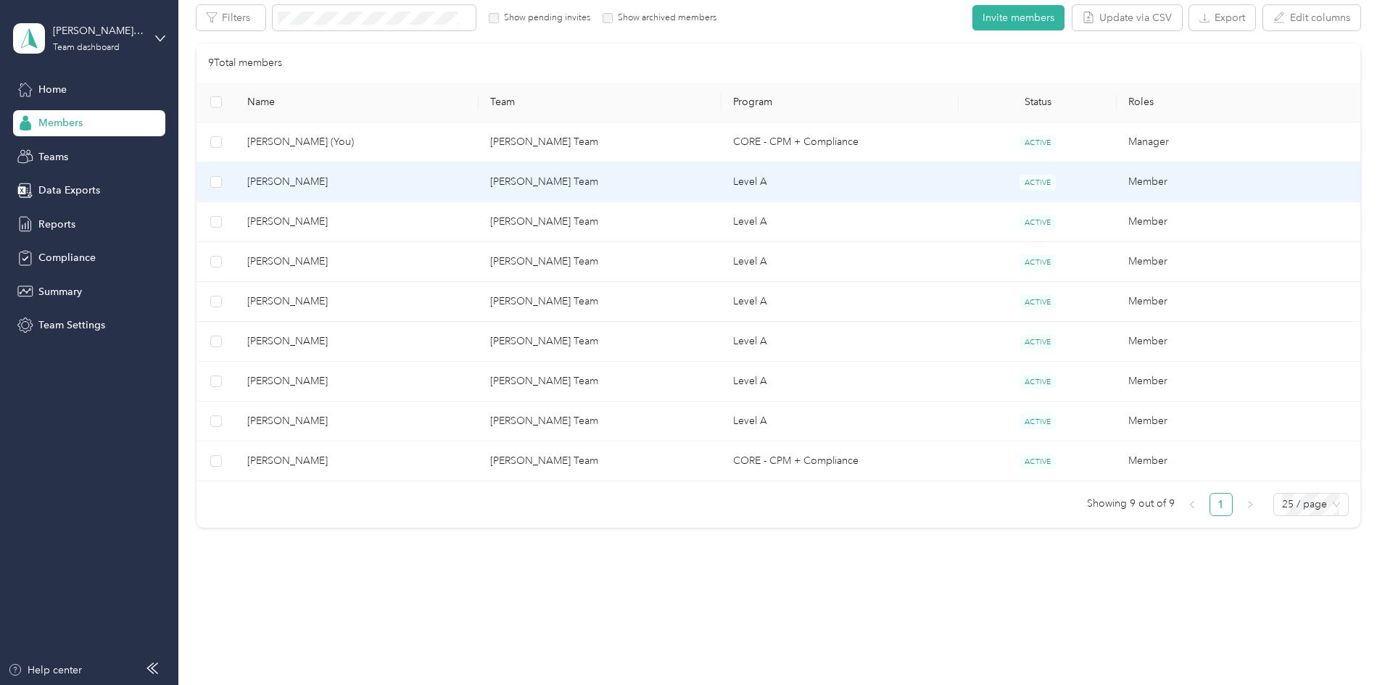
scroll to position [270, 0]
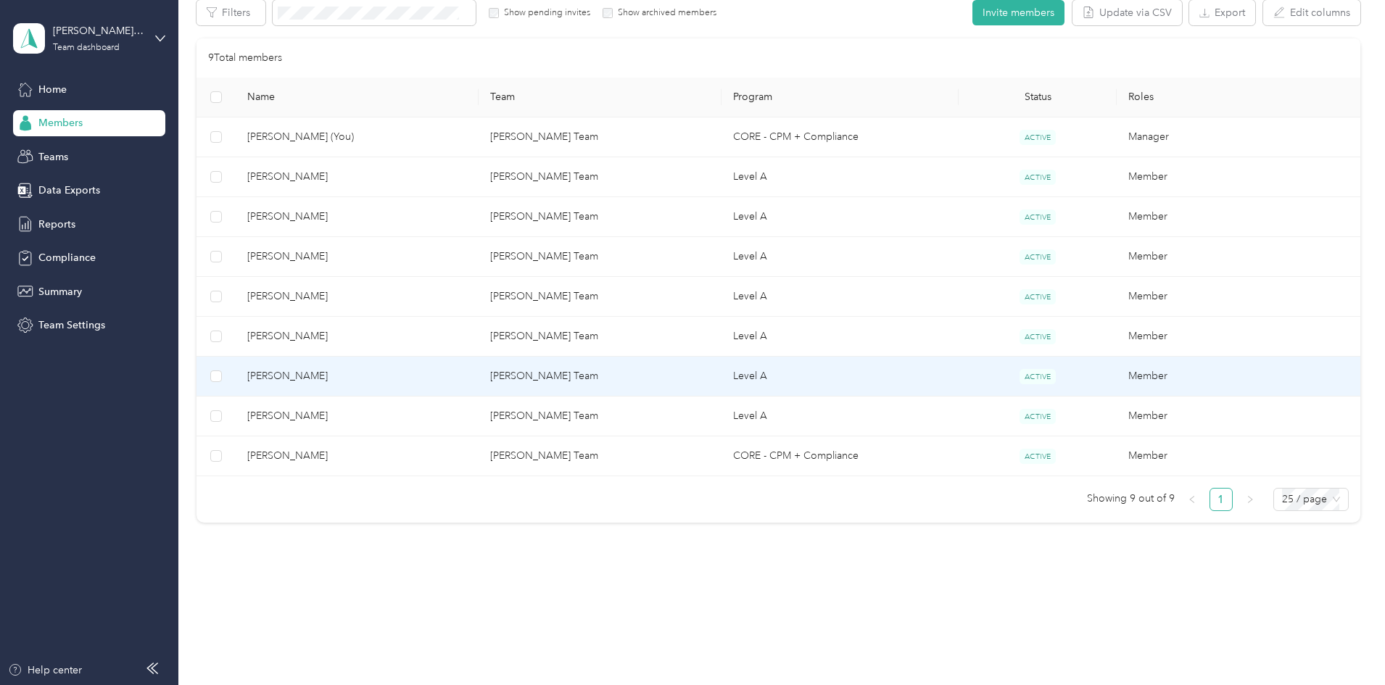
click at [378, 374] on span "[PERSON_NAME]" at bounding box center [357, 376] width 220 height 16
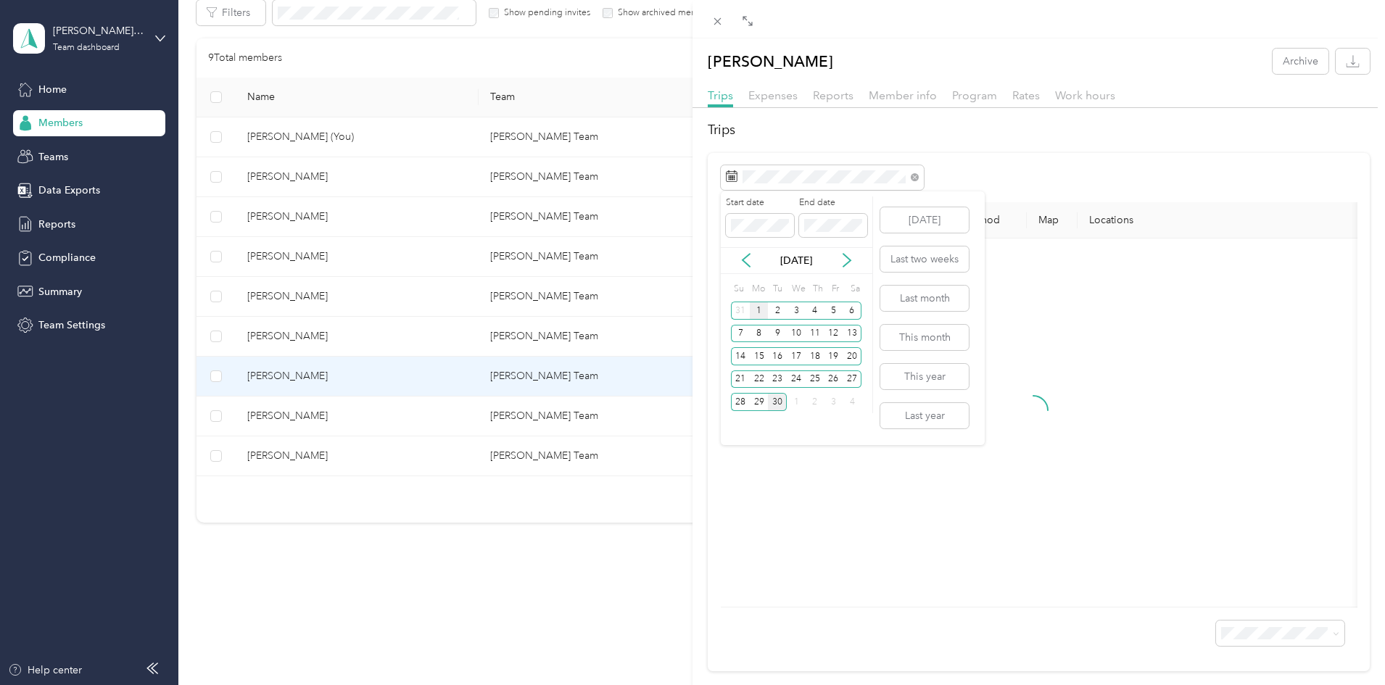
click at [759, 308] on div "1" at bounding box center [759, 311] width 19 height 18
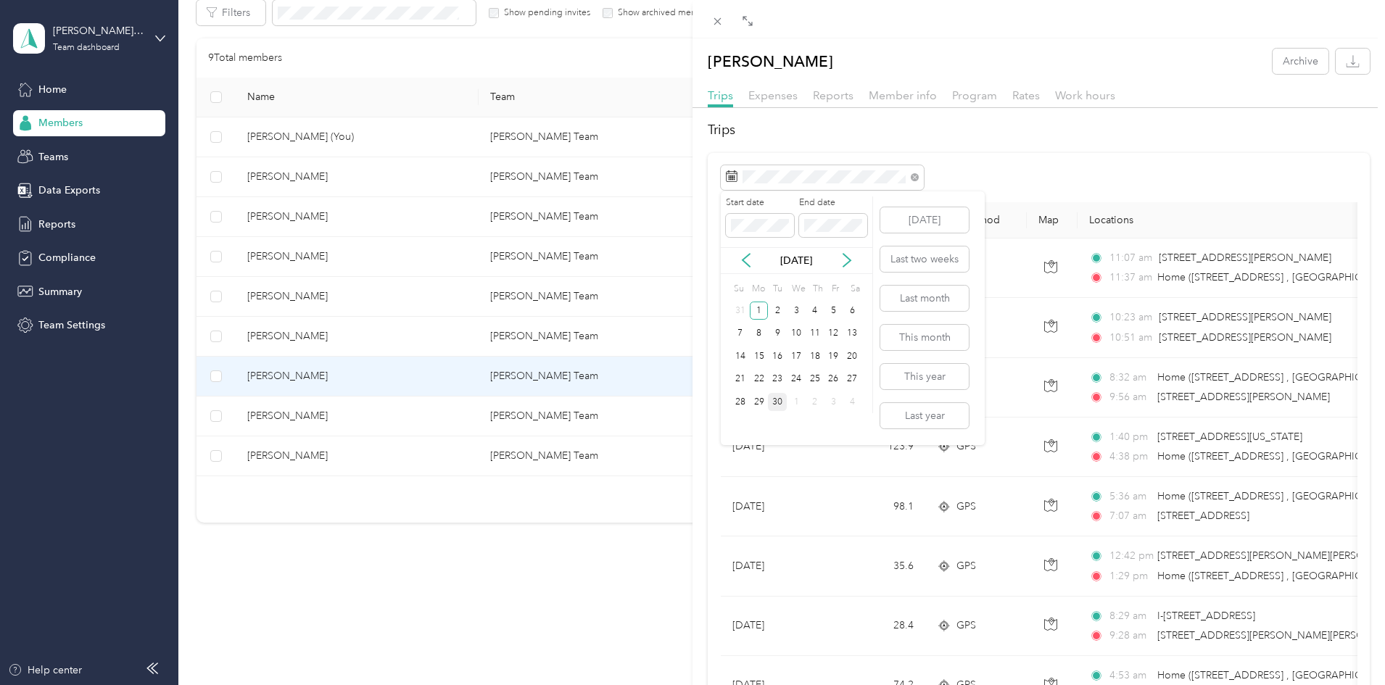
click at [777, 401] on div "30" at bounding box center [777, 402] width 19 height 18
click at [1349, 66] on button "button" at bounding box center [1353, 61] width 34 height 25
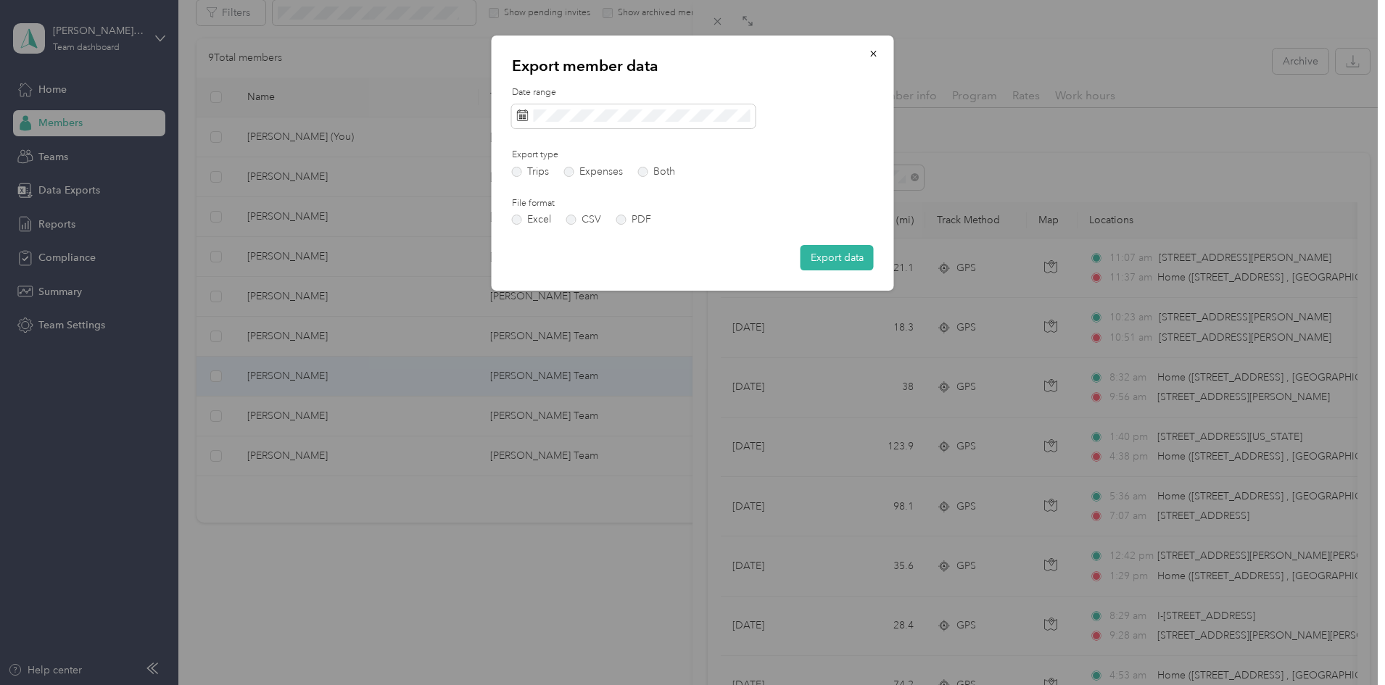
click at [832, 260] on button "Export data" at bounding box center [836, 257] width 73 height 25
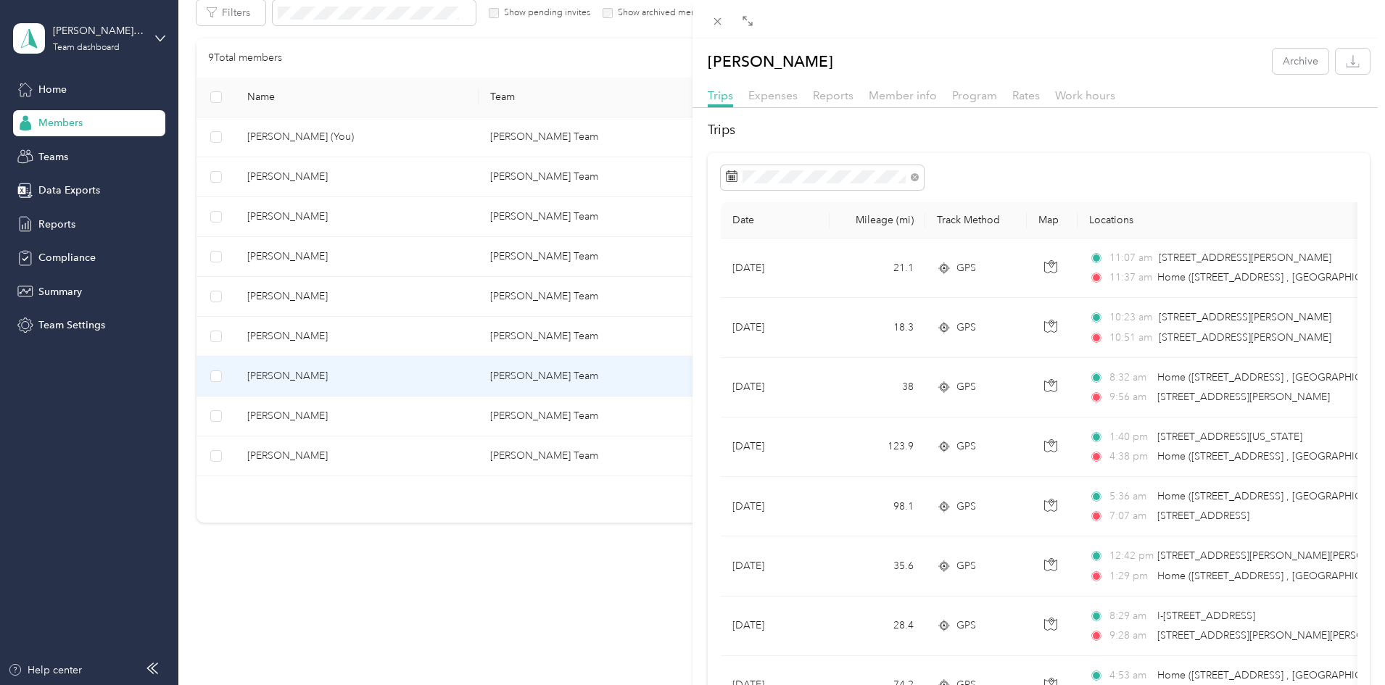
click at [373, 413] on div "[PERSON_NAME] Archive Trips Expenses Reports Member info Program Rates Work hou…" at bounding box center [692, 342] width 1385 height 685
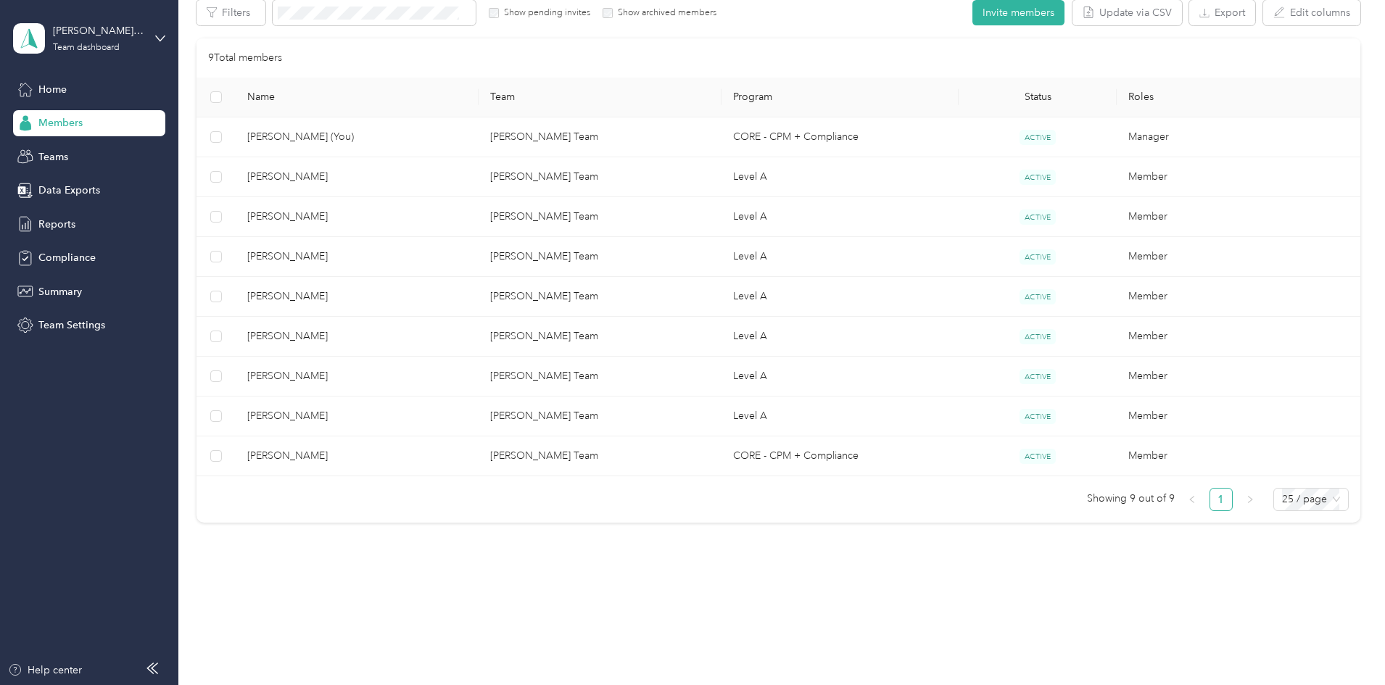
click at [373, 684] on div "Drag to resize Click to close [PERSON_NAME] Archive Trips Expenses Reports Memb…" at bounding box center [689, 685] width 1378 height 0
click at [373, 413] on div at bounding box center [692, 342] width 1385 height 685
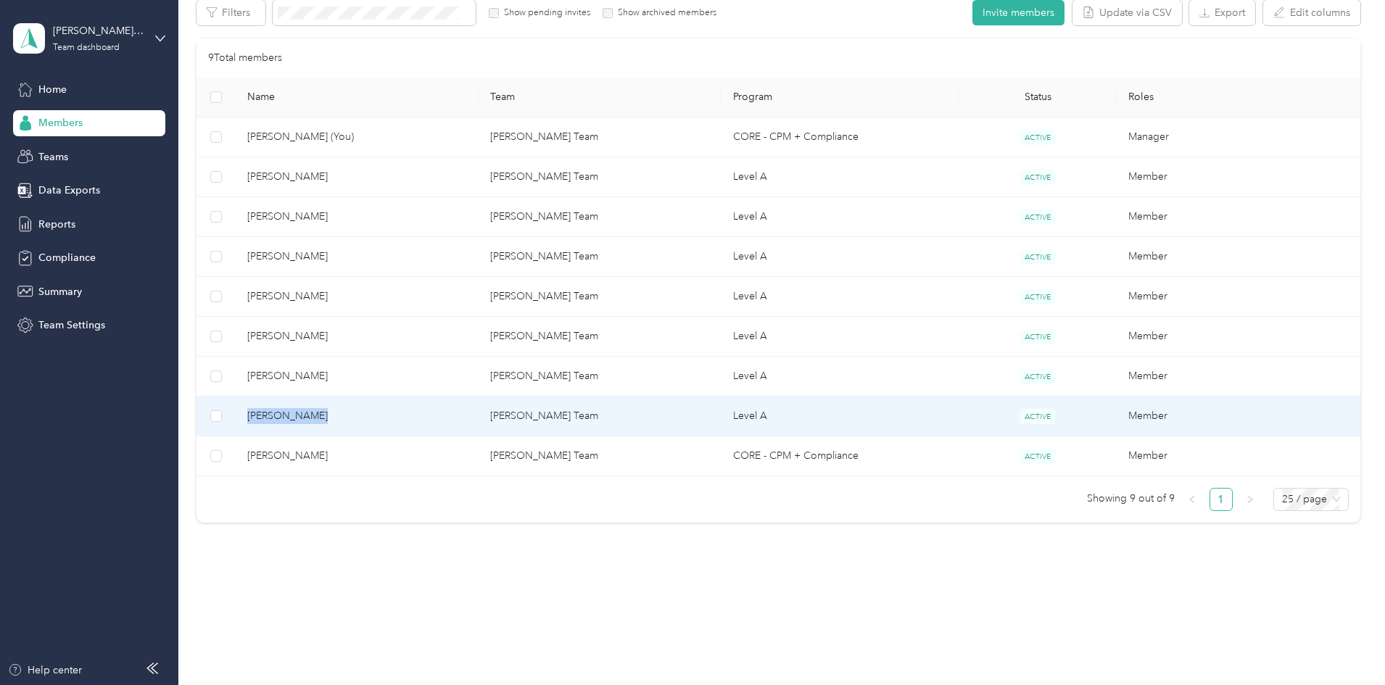
click at [373, 413] on span "[PERSON_NAME]" at bounding box center [357, 416] width 220 height 16
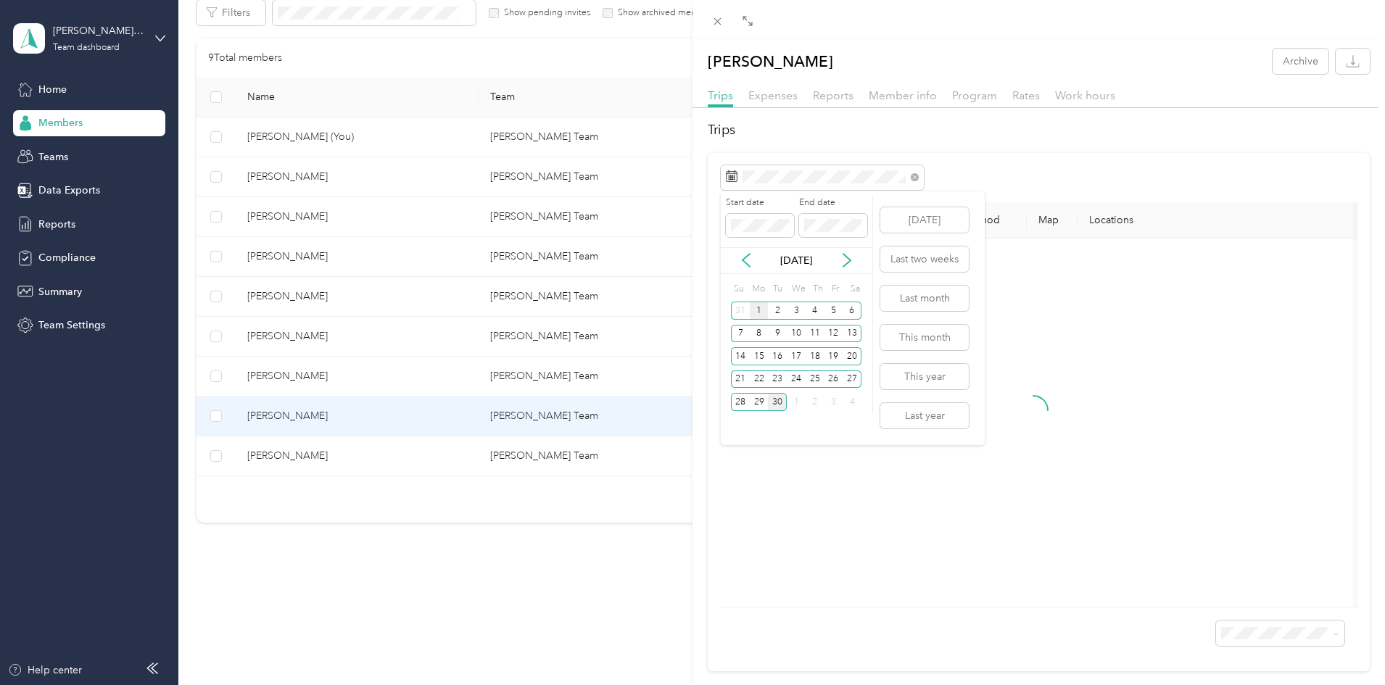
click at [758, 312] on div "1" at bounding box center [759, 311] width 19 height 18
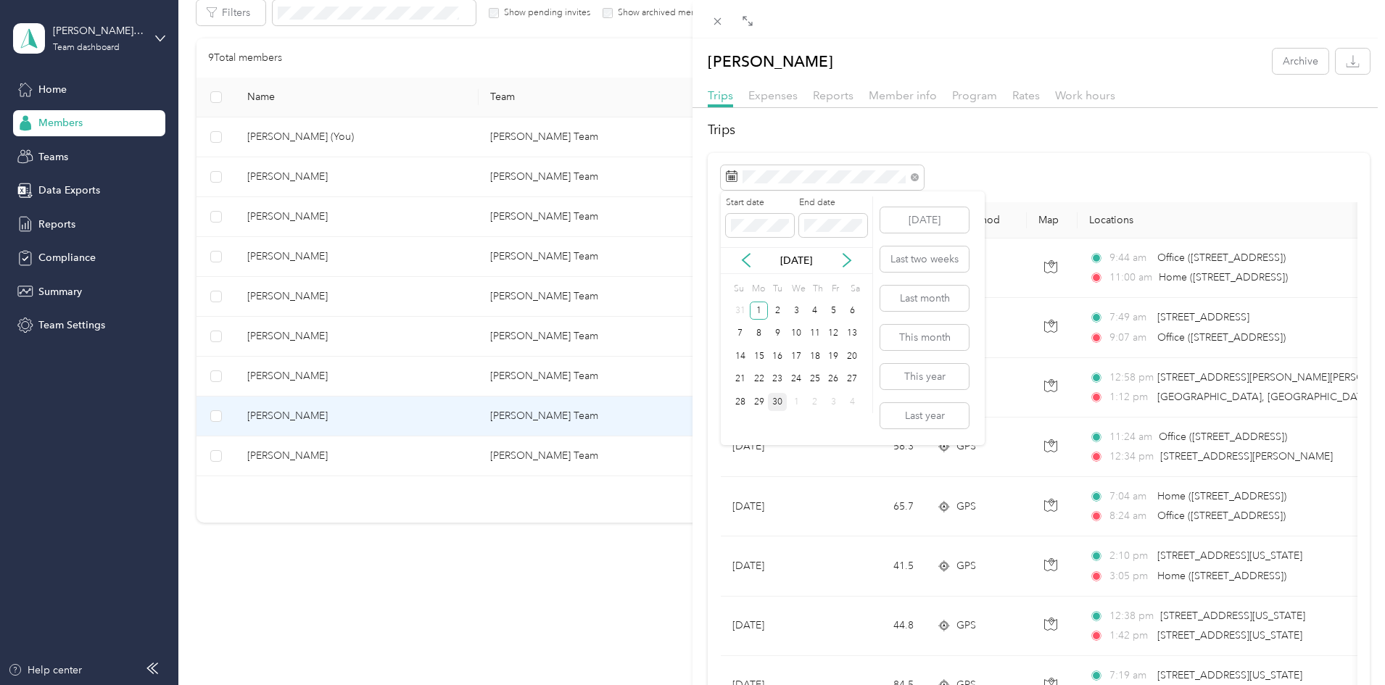
click at [779, 401] on div "30" at bounding box center [777, 402] width 19 height 18
click at [1346, 58] on icon "button" at bounding box center [1353, 61] width 14 height 14
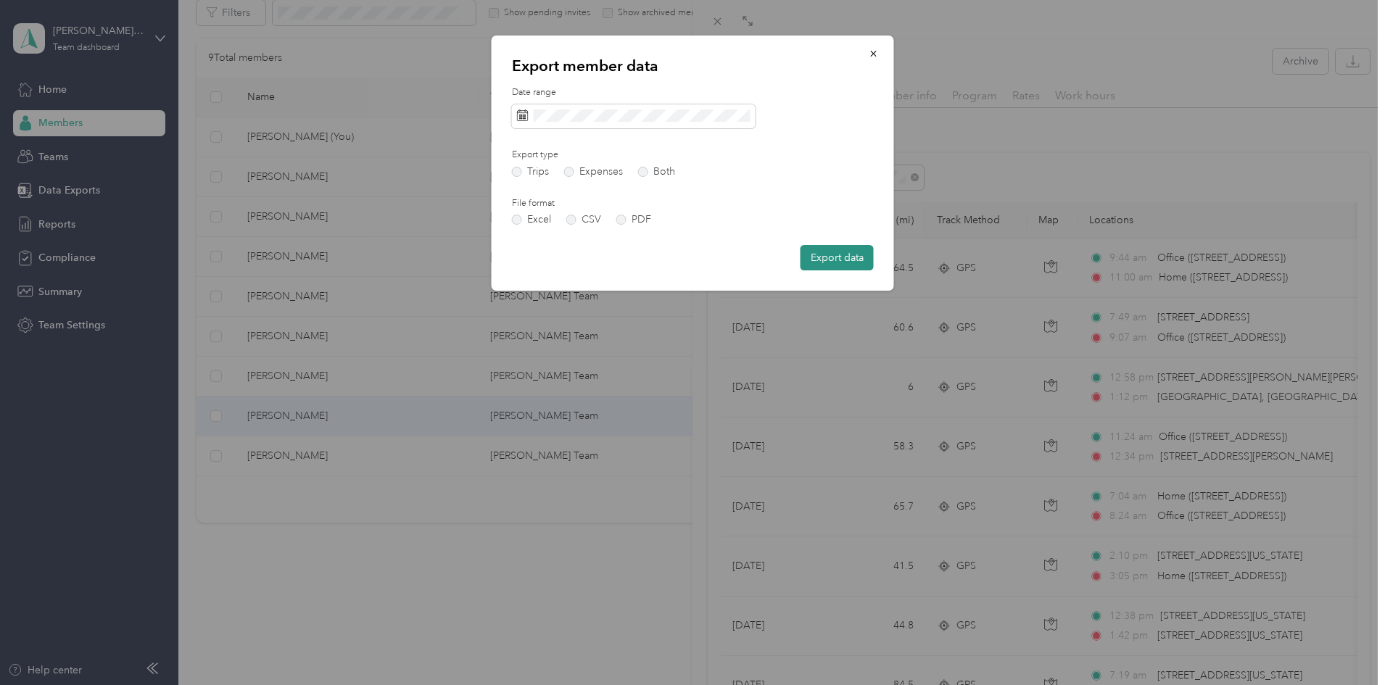
click at [840, 249] on button "Export data" at bounding box center [836, 257] width 73 height 25
